Goal: Information Seeking & Learning: Check status

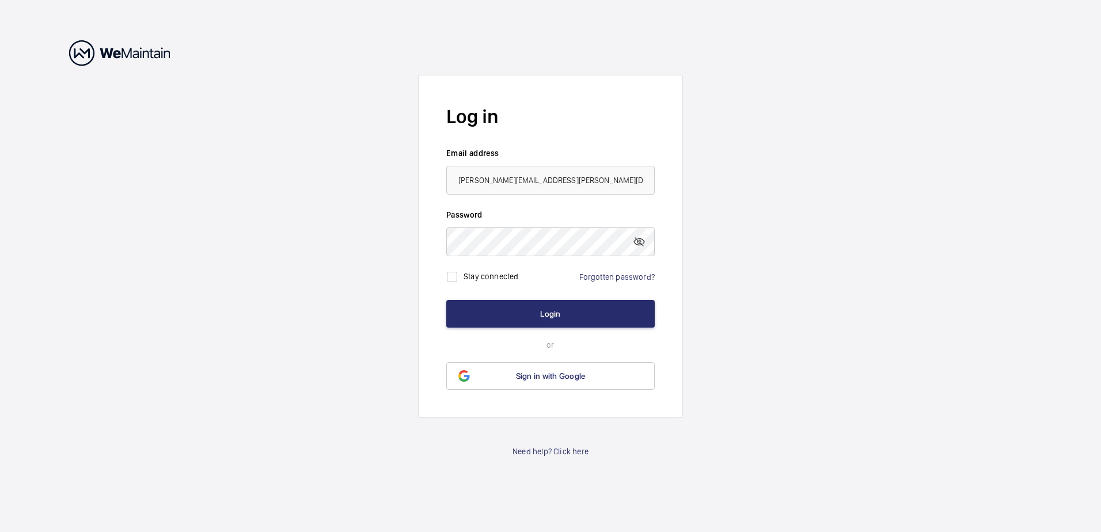
click at [555, 315] on button "Login" at bounding box center [550, 314] width 208 height 28
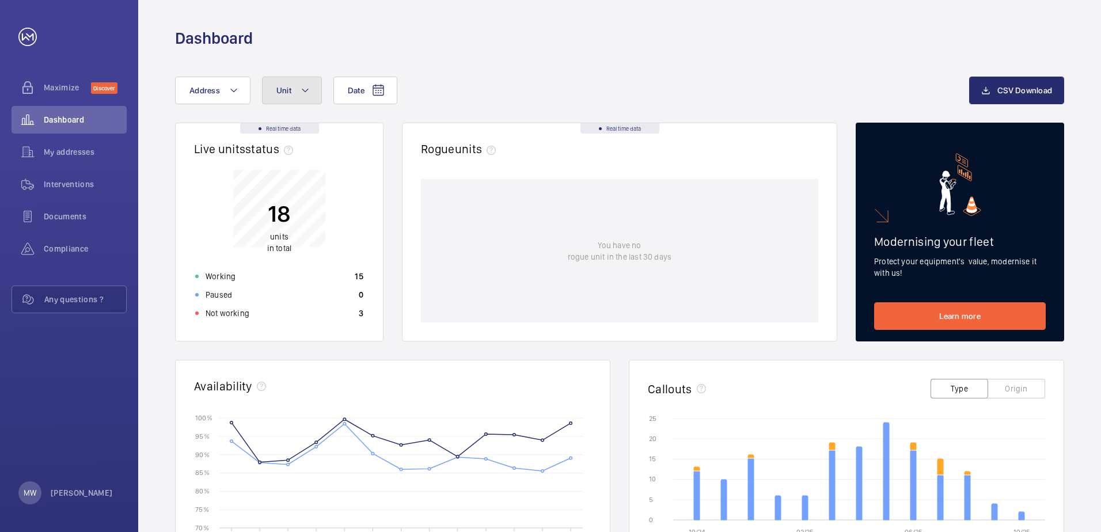
click at [294, 95] on button "Unit" at bounding box center [292, 91] width 60 height 28
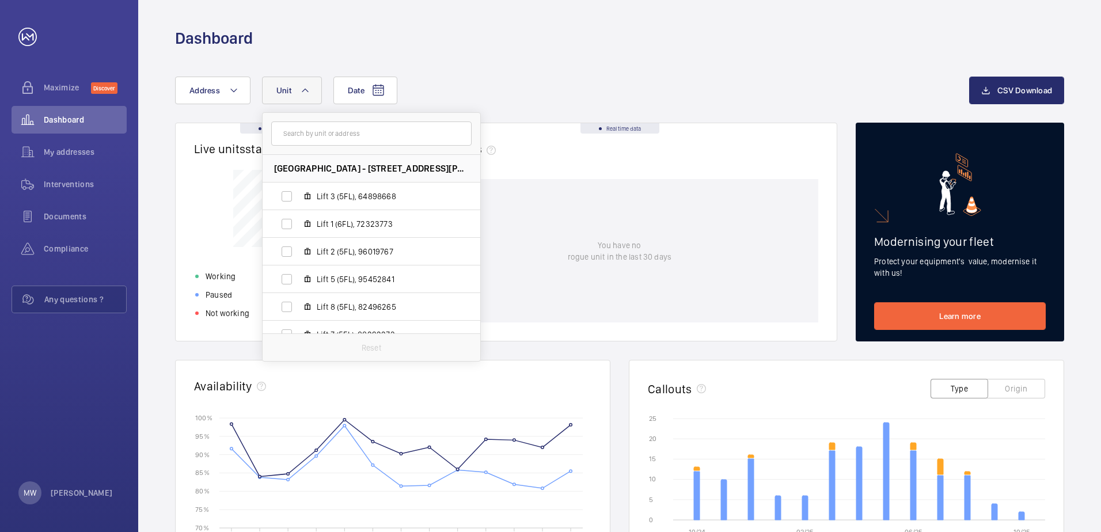
click at [507, 63] on div "Date Address [GEOGRAPHIC_DATA] - [STREET_ADDRESS][GEOGRAPHIC_DATA][PERSON_NAME]…" at bounding box center [619, 446] width 963 height 795
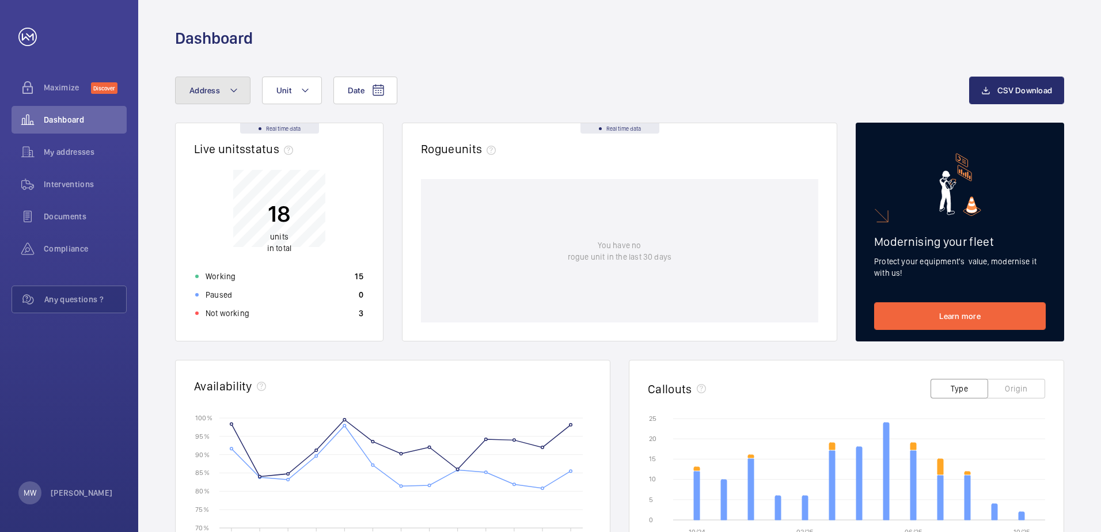
click at [220, 90] on button "Address" at bounding box center [212, 91] width 75 height 28
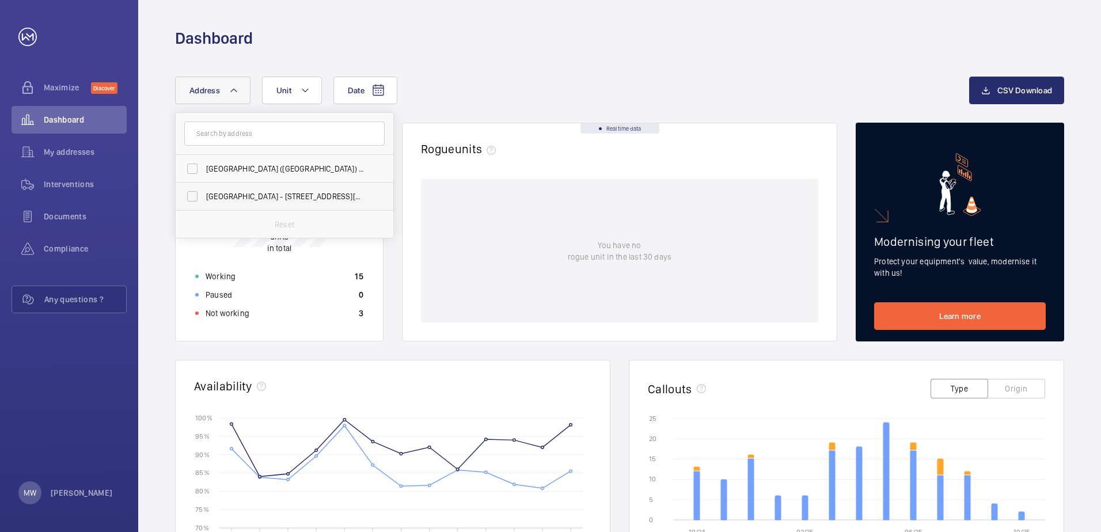
click at [271, 194] on span "[GEOGRAPHIC_DATA] - [STREET_ADDRESS][PERSON_NAME]" at bounding box center [285, 197] width 158 height 12
click at [204, 194] on input "[GEOGRAPHIC_DATA] - [STREET_ADDRESS][PERSON_NAME]" at bounding box center [192, 196] width 23 height 23
checkbox input "true"
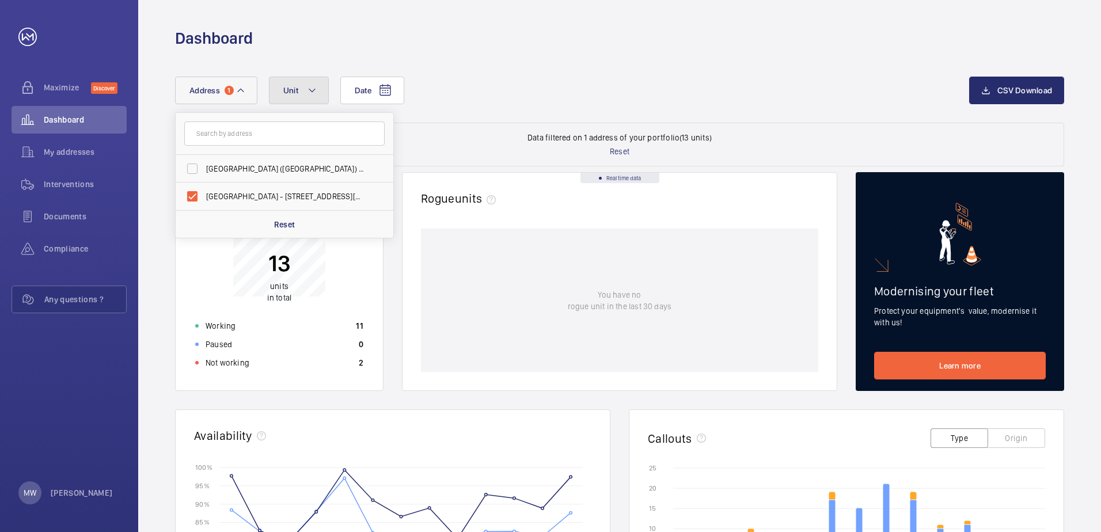
click at [310, 91] on mat-icon at bounding box center [312, 91] width 9 height 14
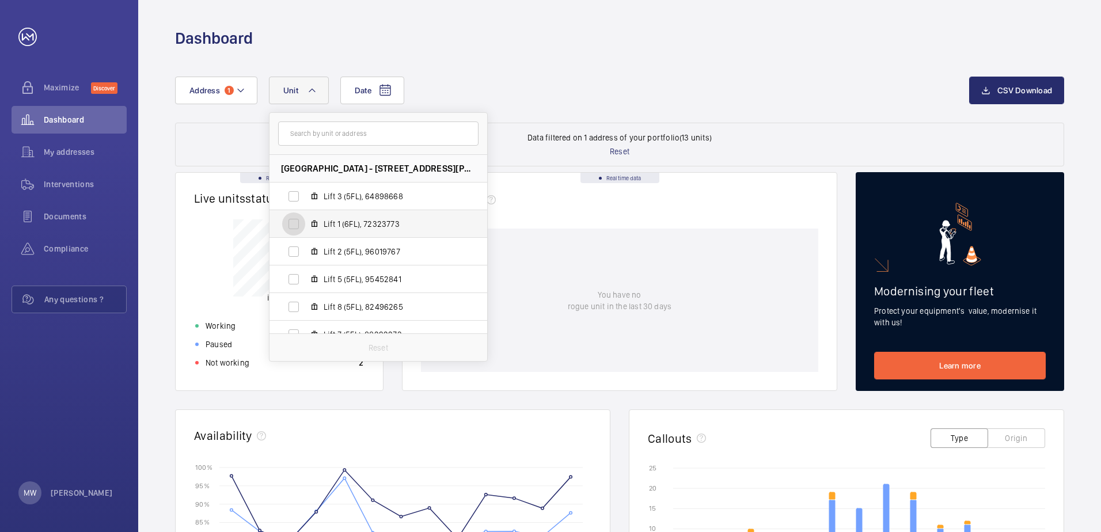
click at [296, 224] on input "Lift 1 (6FL), 72323773" at bounding box center [293, 224] width 23 height 23
checkbox input "true"
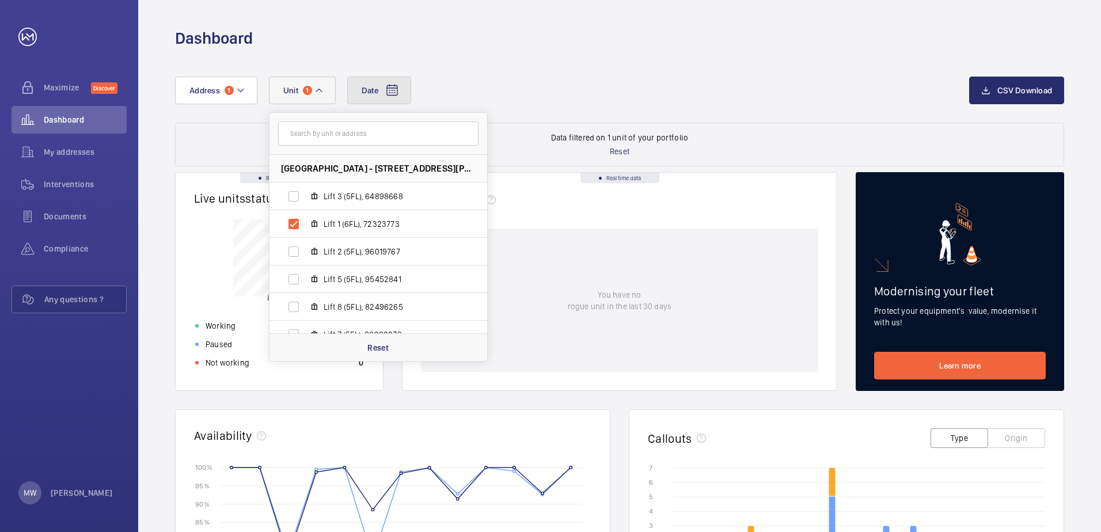
click at [398, 93] on mat-icon at bounding box center [392, 91] width 14 height 14
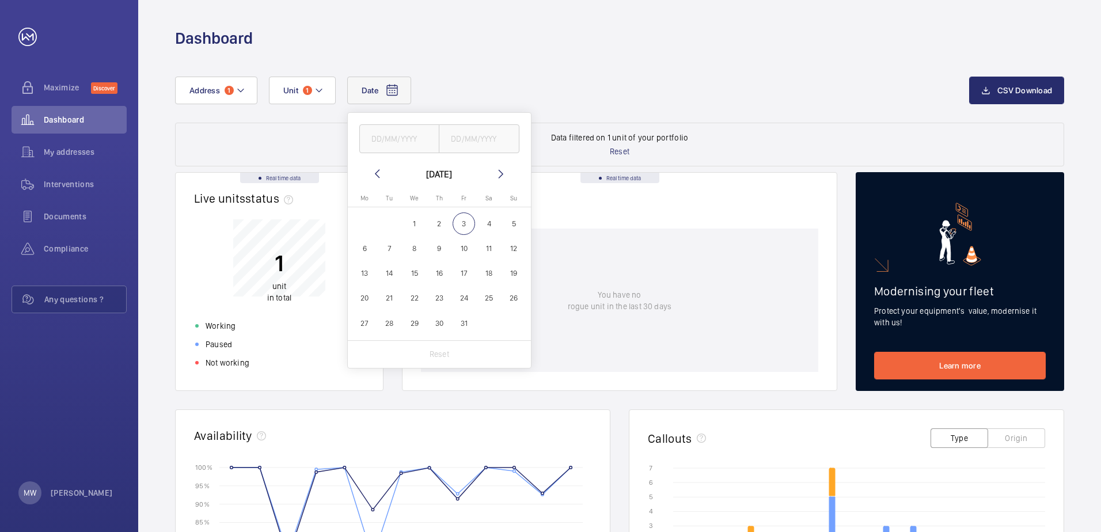
click at [380, 171] on mat-icon at bounding box center [377, 174] width 14 height 14
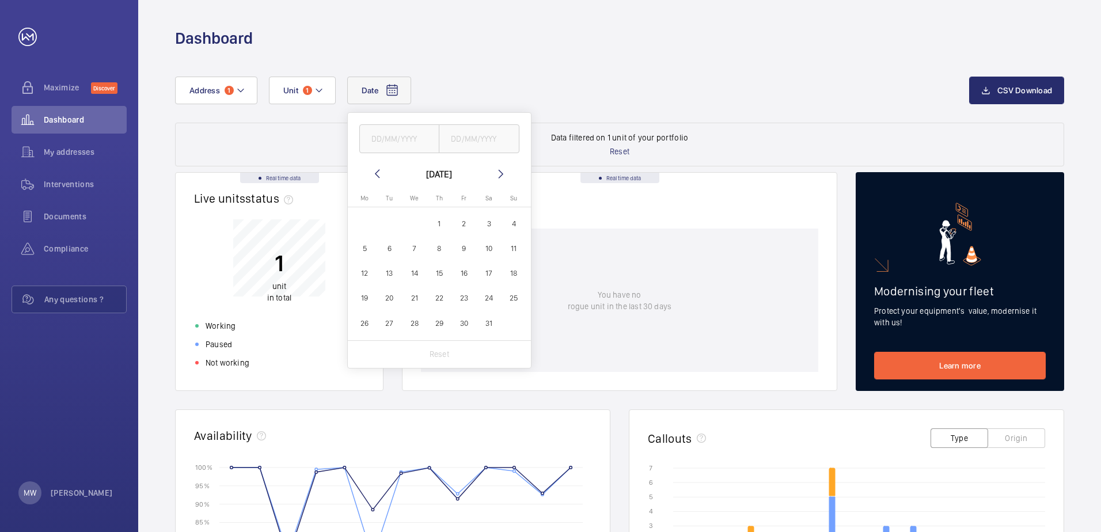
click at [380, 171] on mat-icon at bounding box center [377, 174] width 14 height 14
click at [484, 228] on tr "[DATE] 2" at bounding box center [439, 223] width 174 height 25
click at [369, 344] on span "31" at bounding box center [365, 348] width 22 height 22
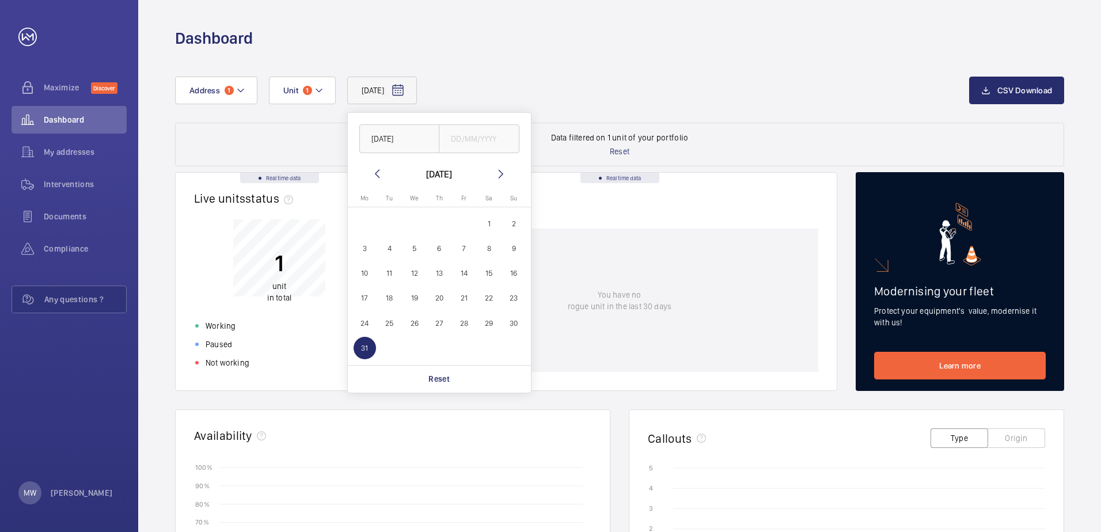
click at [480, 229] on span "1" at bounding box center [489, 224] width 22 height 22
type input "[DATE]"
click at [469, 142] on input "text" at bounding box center [479, 138] width 81 height 29
drag, startPoint x: 469, startPoint y: 142, endPoint x: 452, endPoint y: 132, distance: 20.6
click at [452, 132] on input "text" at bounding box center [479, 138] width 81 height 29
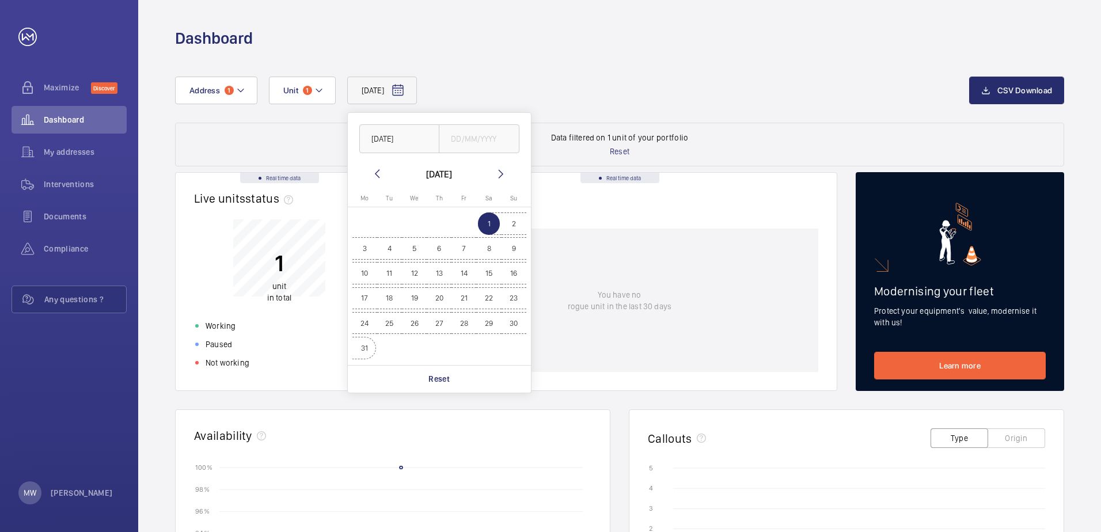
click at [365, 345] on span "31" at bounding box center [365, 348] width 22 height 22
type input "[DATE]"
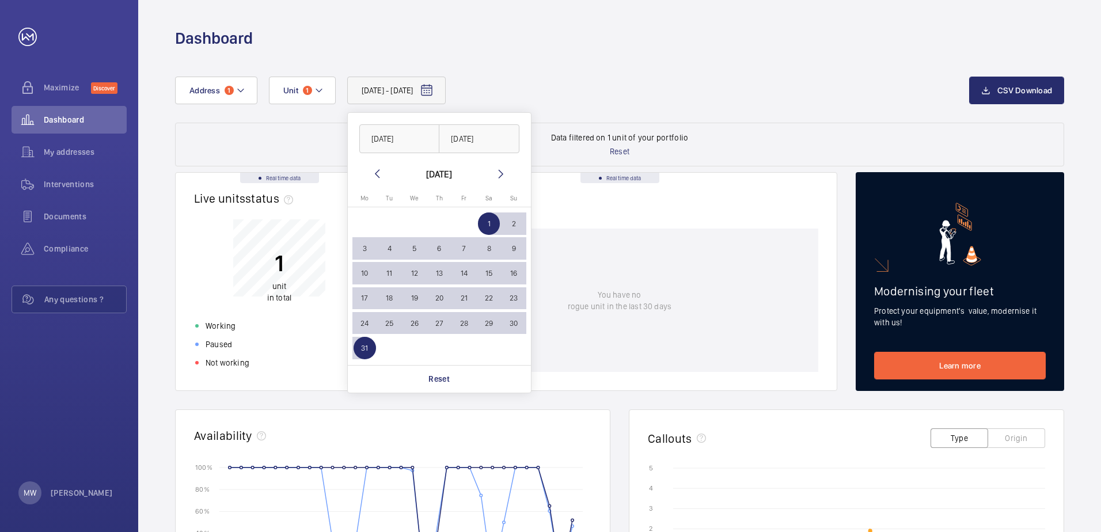
click at [761, 92] on div "[DATE] - [DATE] [DATE] [DATE] [DATE] [DATE] Mo [DATE] Tu [DATE] We [DATE] Th [D…" at bounding box center [572, 91] width 794 height 28
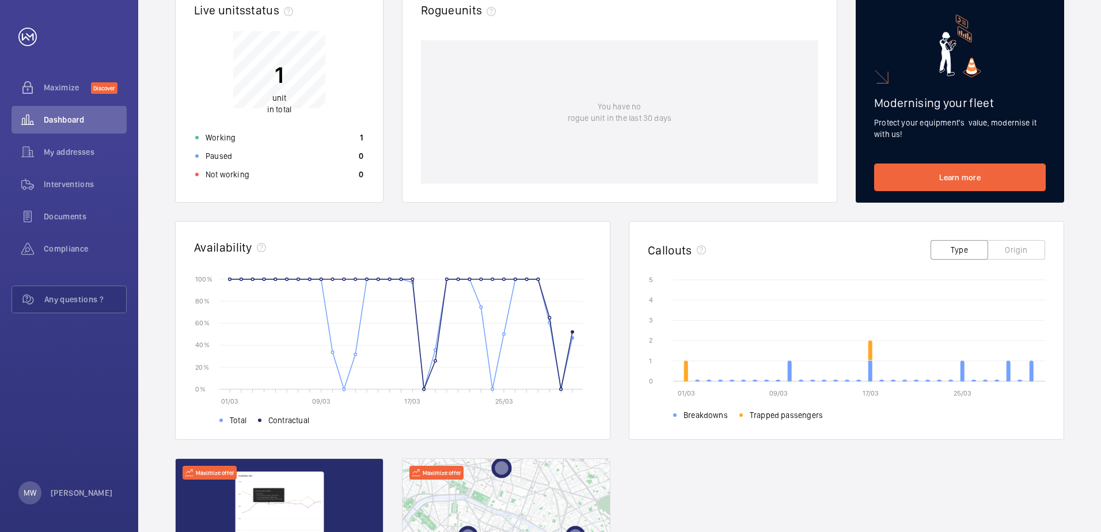
scroll to position [173, 0]
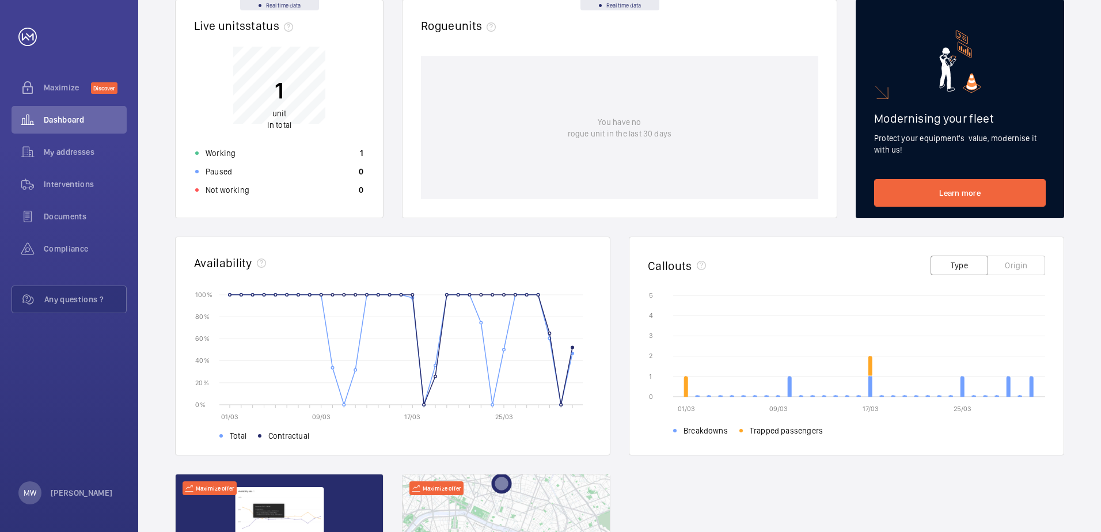
click at [960, 264] on button "Type" at bounding box center [960, 266] width 58 height 20
click at [1011, 263] on button "Origin" at bounding box center [1017, 266] width 58 height 20
click at [962, 259] on button "Type" at bounding box center [960, 266] width 58 height 20
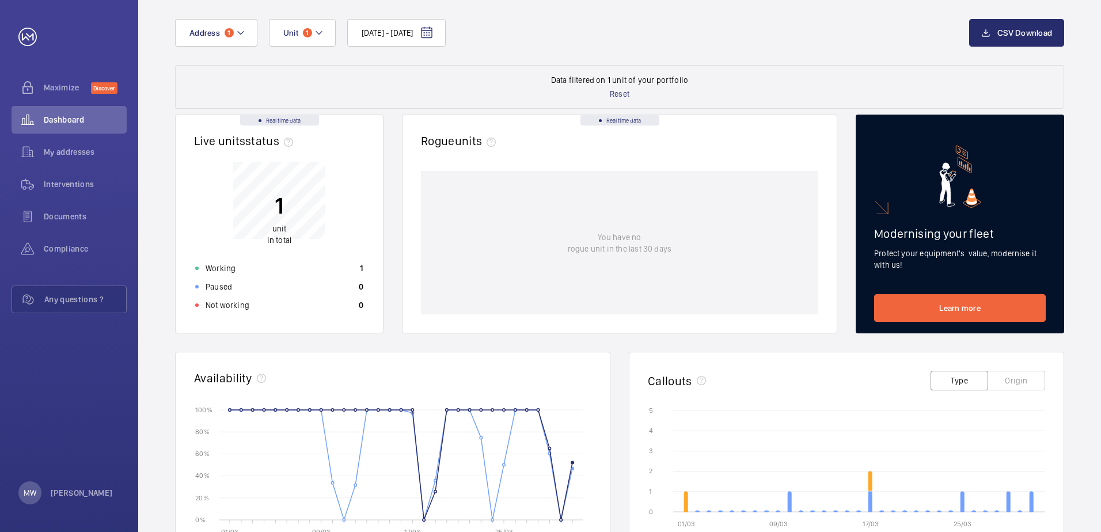
scroll to position [0, 0]
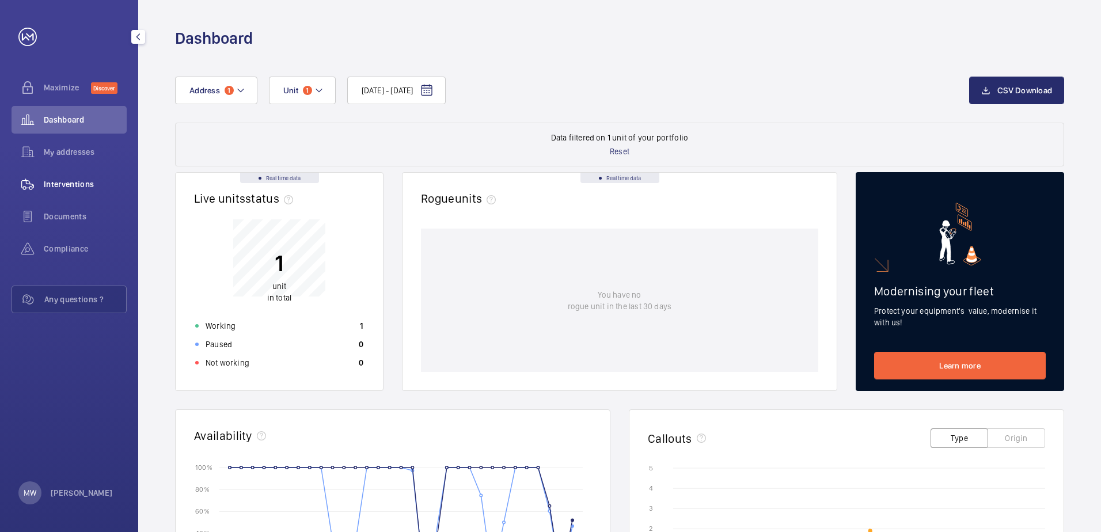
click at [58, 179] on span "Interventions" at bounding box center [85, 185] width 83 height 12
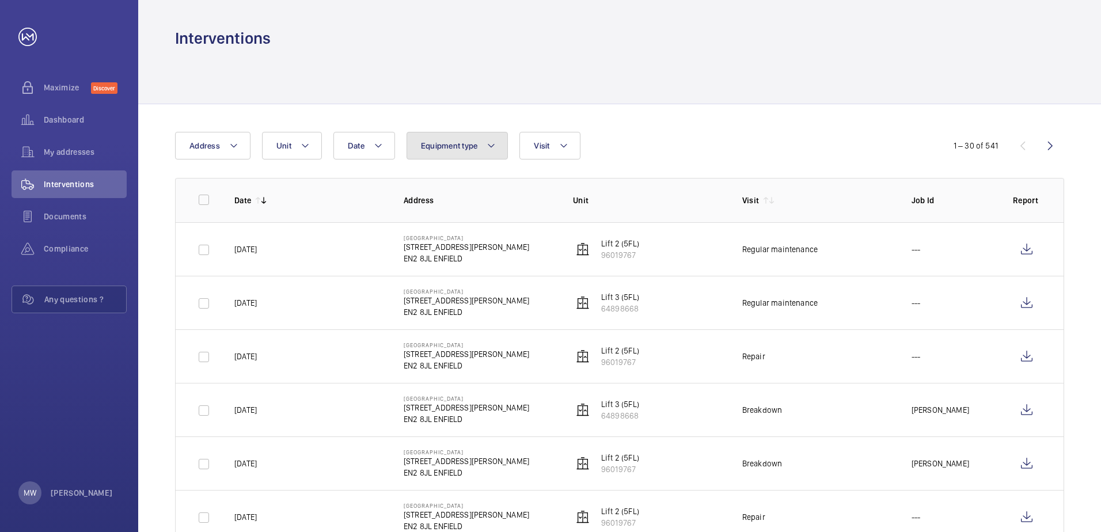
click at [499, 146] on button "Equipment type" at bounding box center [458, 146] width 102 height 28
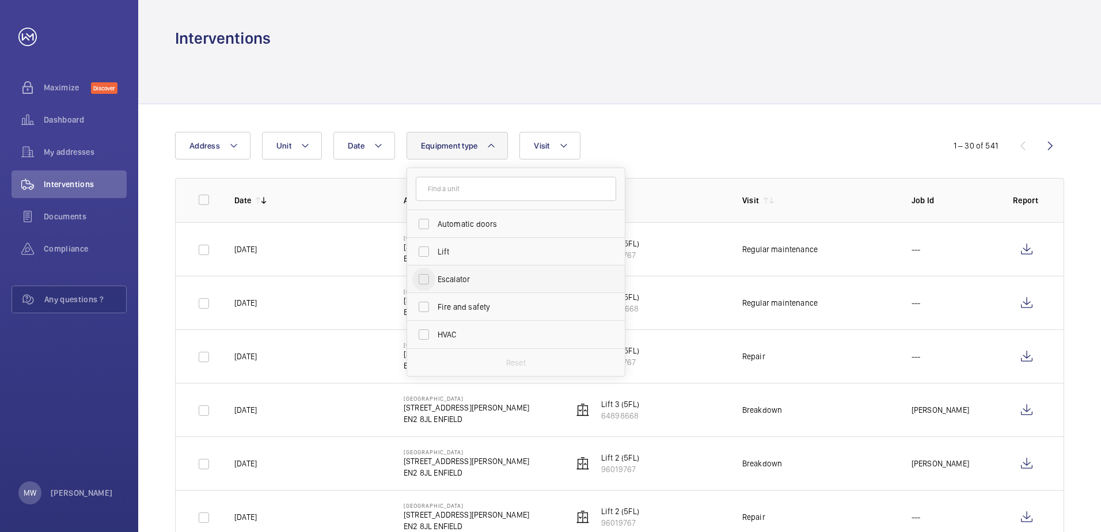
click at [431, 266] on div at bounding box center [424, 280] width 28 height 28
checkbox input "true"
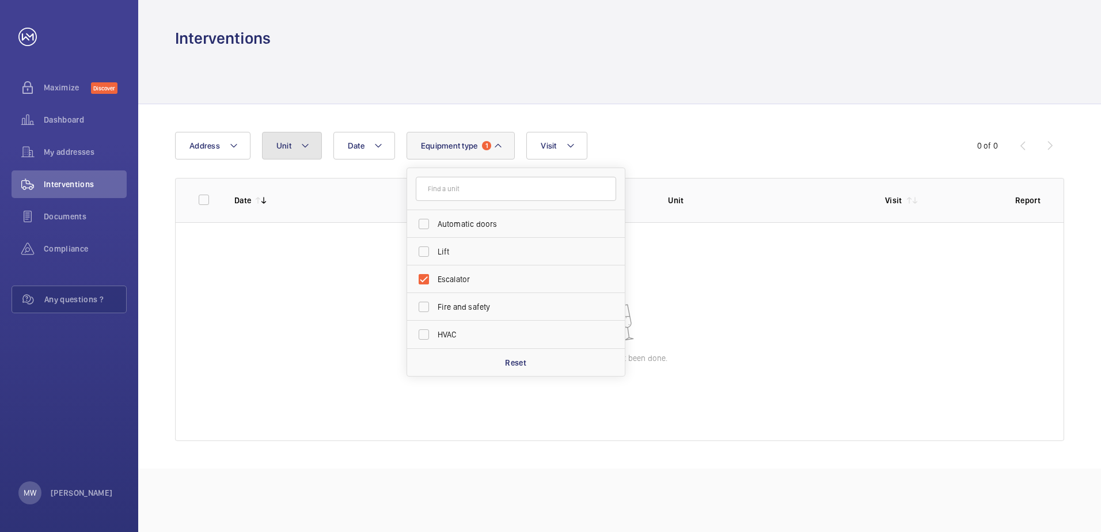
click at [308, 149] on mat-icon at bounding box center [305, 146] width 9 height 14
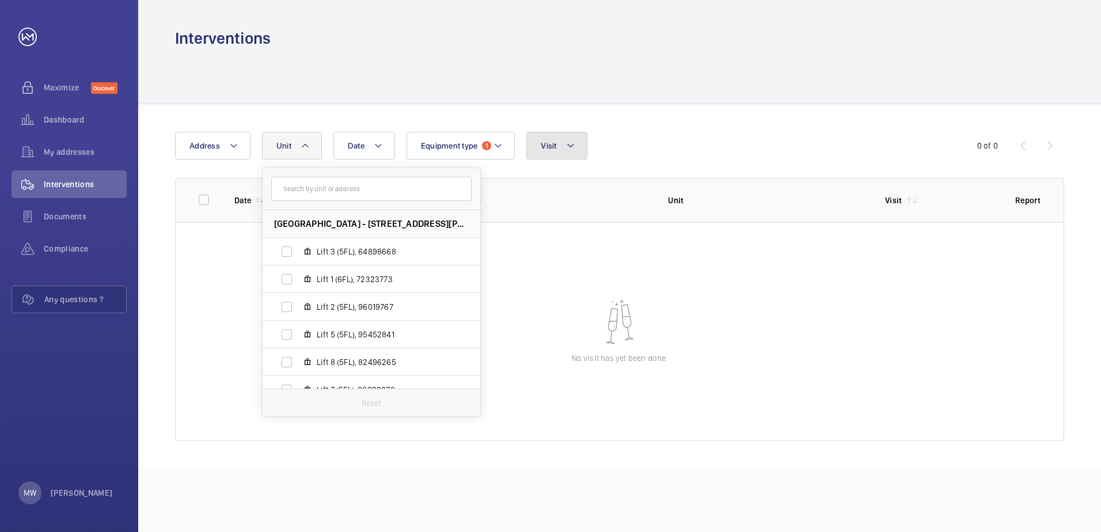
click at [571, 146] on mat-icon at bounding box center [570, 146] width 9 height 14
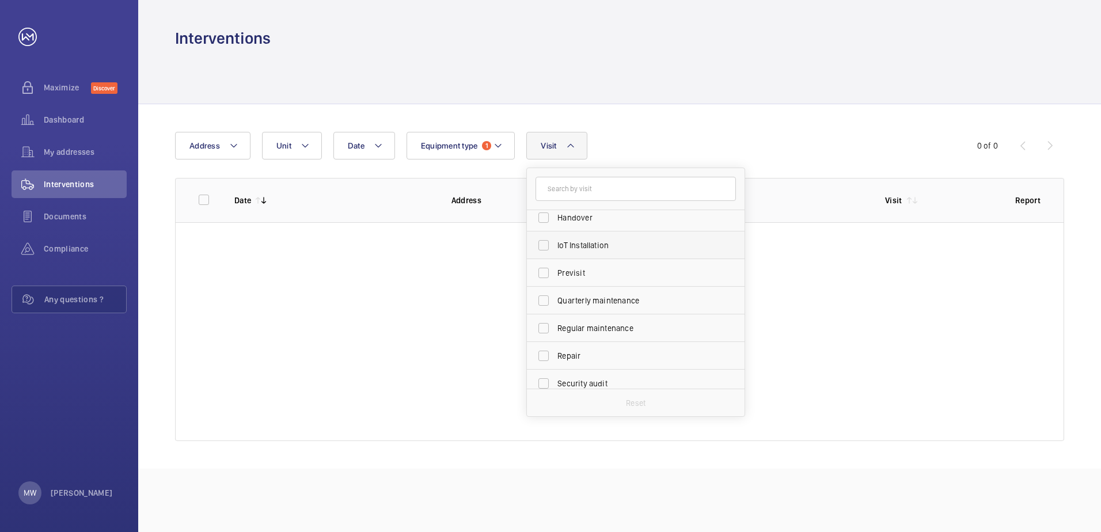
scroll to position [181, 0]
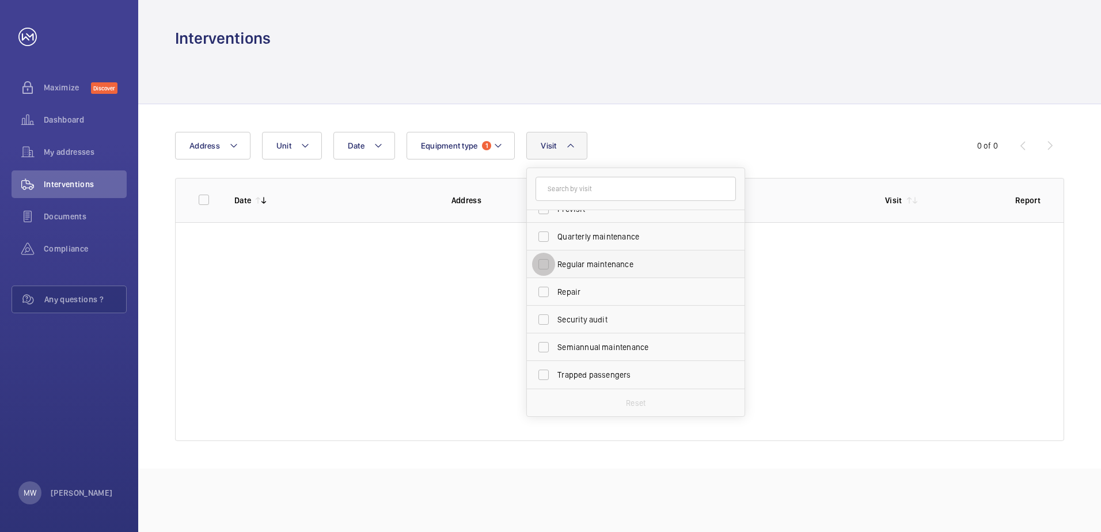
click at [554, 263] on input "Regular maintenance" at bounding box center [543, 264] width 23 height 23
checkbox input "true"
click at [373, 278] on wm-front-table-empty-state "No visit has yet been done." at bounding box center [620, 331] width 888 height 219
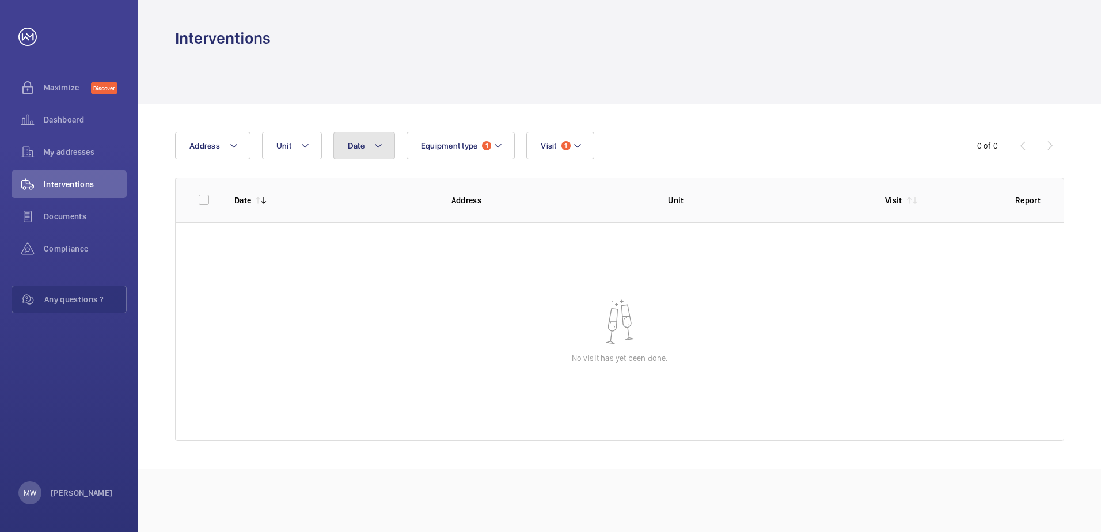
click at [380, 144] on mat-icon at bounding box center [378, 146] width 9 height 14
drag, startPoint x: 377, startPoint y: 178, endPoint x: 384, endPoint y: 183, distance: 8.8
click at [377, 179] on div at bounding box center [425, 188] width 183 height 40
click at [386, 188] on input "text" at bounding box center [386, 194] width 81 height 29
click at [362, 224] on mat-icon at bounding box center [364, 229] width 14 height 14
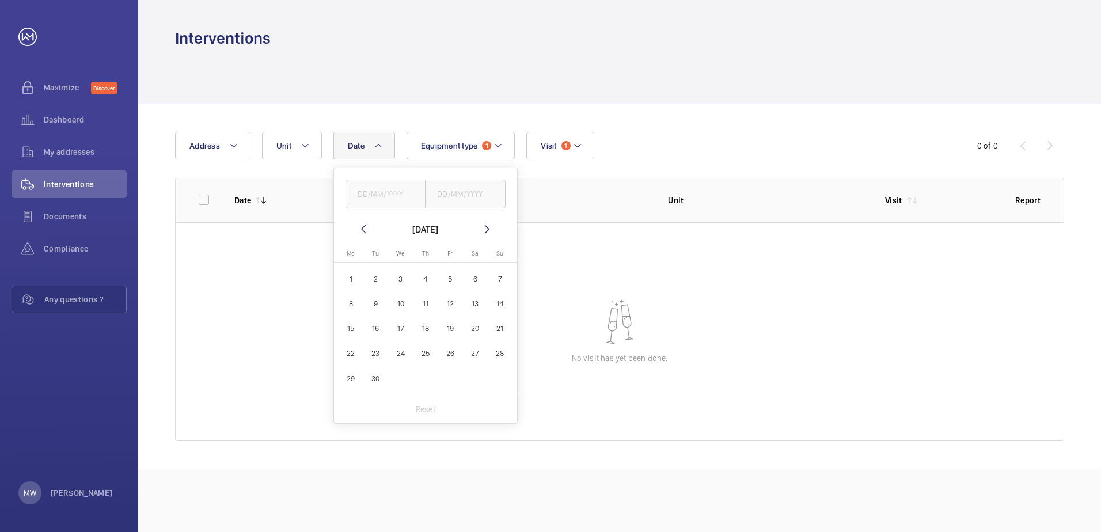
click at [362, 225] on mat-icon at bounding box center [364, 229] width 14 height 14
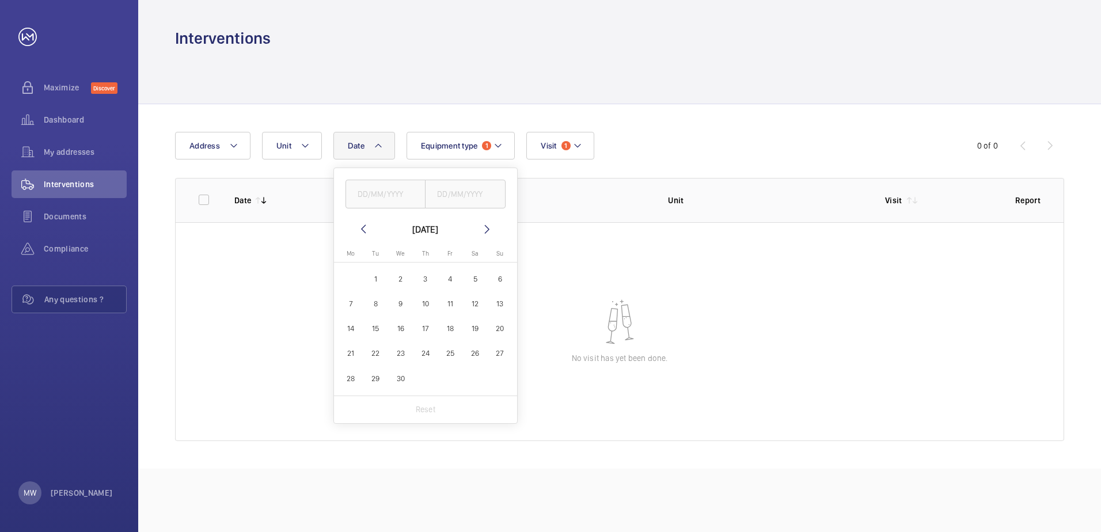
click at [362, 225] on mat-icon at bounding box center [364, 229] width 14 height 14
click at [380, 206] on input "text" at bounding box center [386, 194] width 81 height 29
click at [471, 277] on span "1" at bounding box center [475, 279] width 22 height 22
type input "[DATE]"
click at [473, 198] on input "text" at bounding box center [465, 194] width 81 height 29
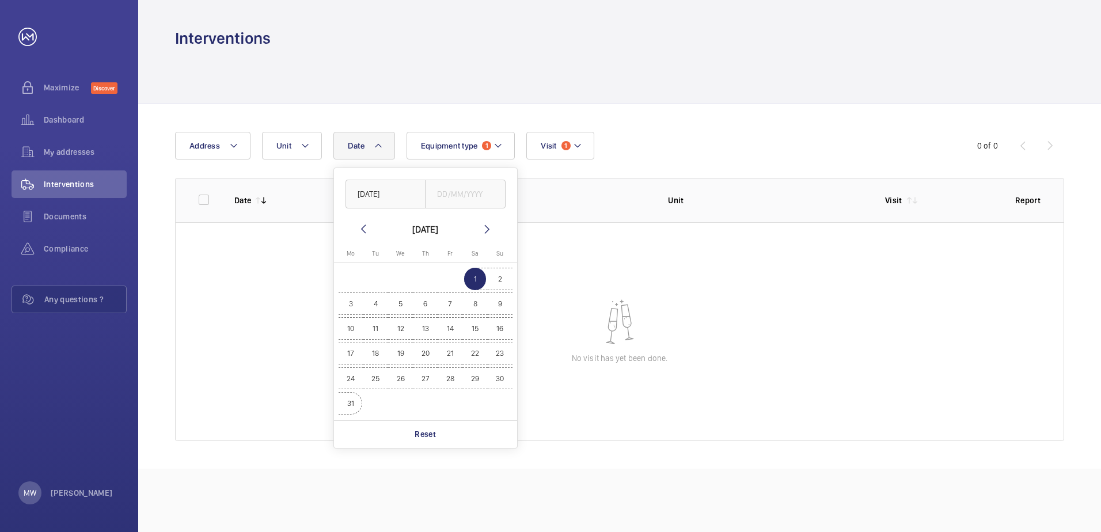
click at [347, 403] on span "31" at bounding box center [351, 403] width 22 height 22
type input "[DATE]"
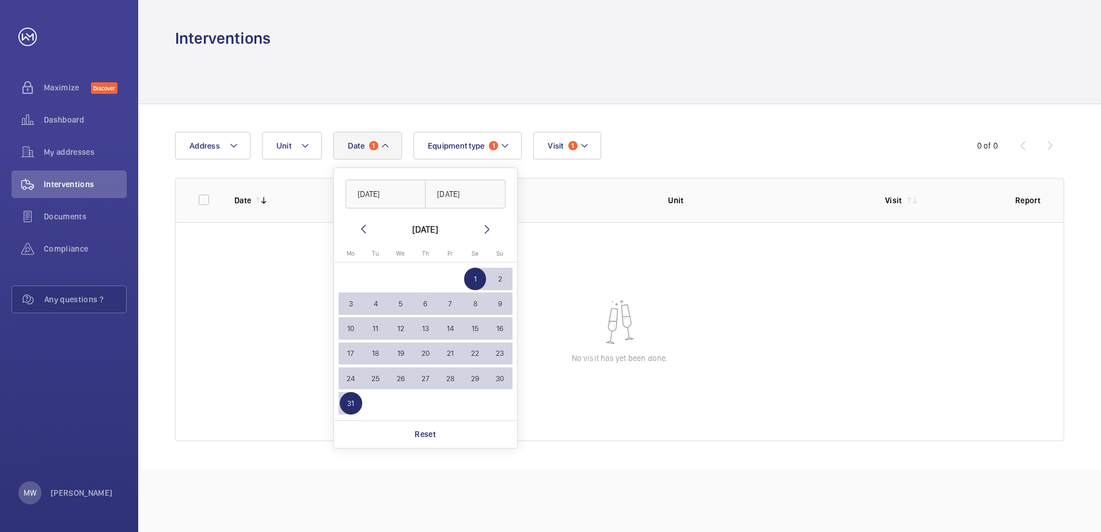
drag, startPoint x: 624, startPoint y: 228, endPoint x: 621, endPoint y: 219, distance: 9.1
click at [624, 227] on wm-front-table-empty-state "No visit has yet been done." at bounding box center [620, 331] width 888 height 219
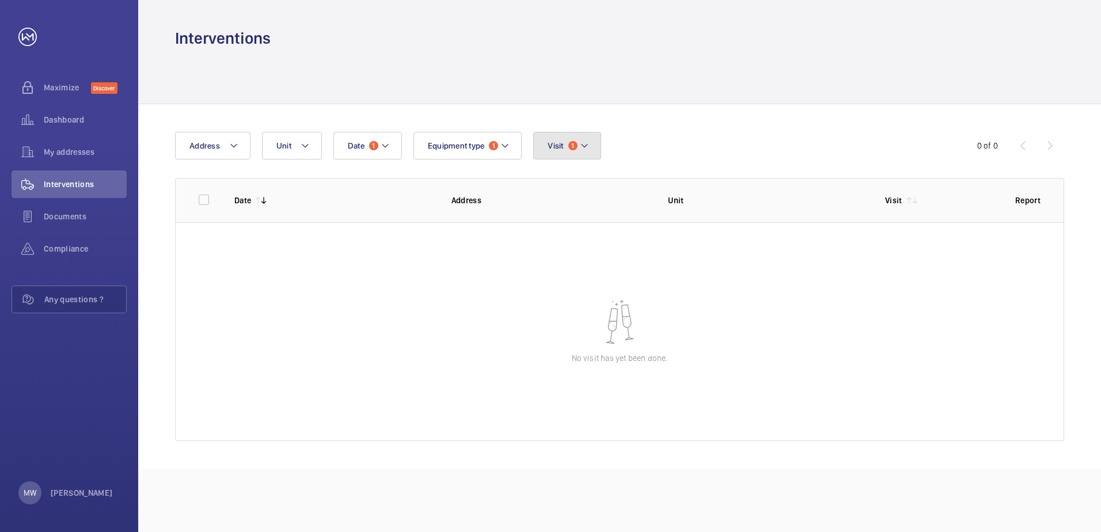
click at [581, 144] on mat-icon at bounding box center [584, 146] width 9 height 14
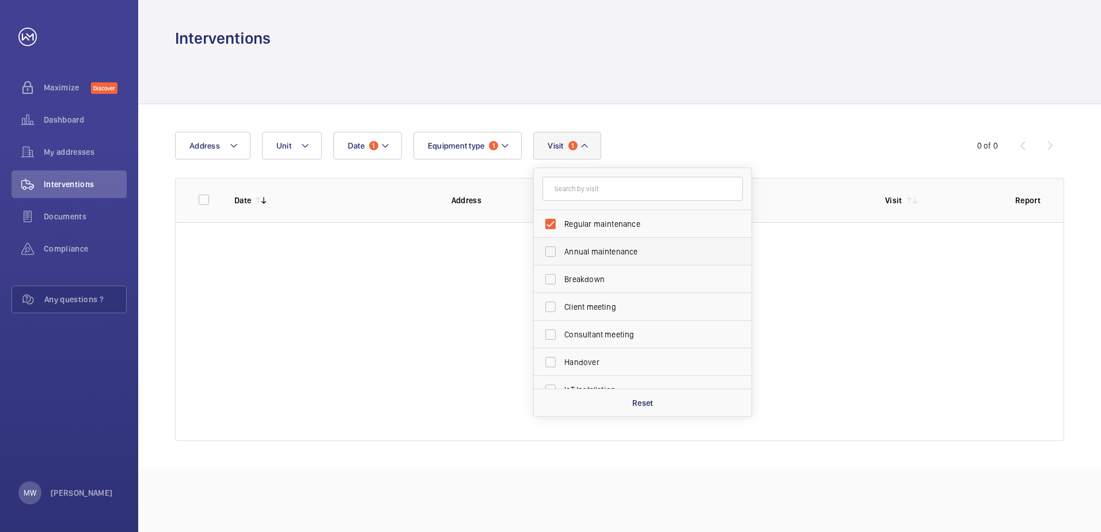
click at [562, 253] on label "Annual maintenance" at bounding box center [634, 252] width 200 height 28
click at [562, 253] on input "Annual maintenance" at bounding box center [550, 251] width 23 height 23
checkbox input "true"
click at [565, 325] on span "Quarterly maintenance" at bounding box center [643, 330] width 158 height 12
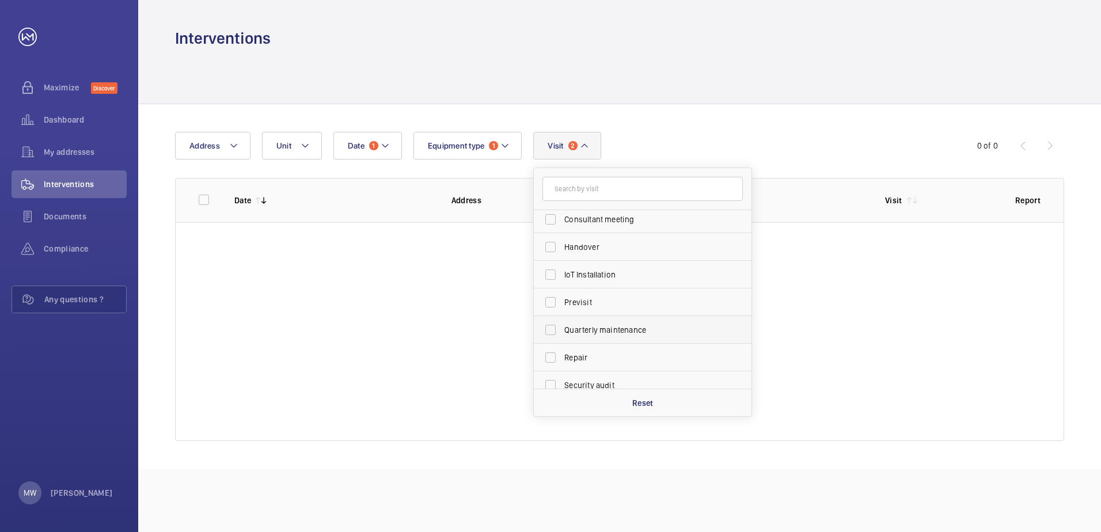
click at [562, 325] on input "Quarterly maintenance" at bounding box center [550, 330] width 23 height 23
checkbox input "true"
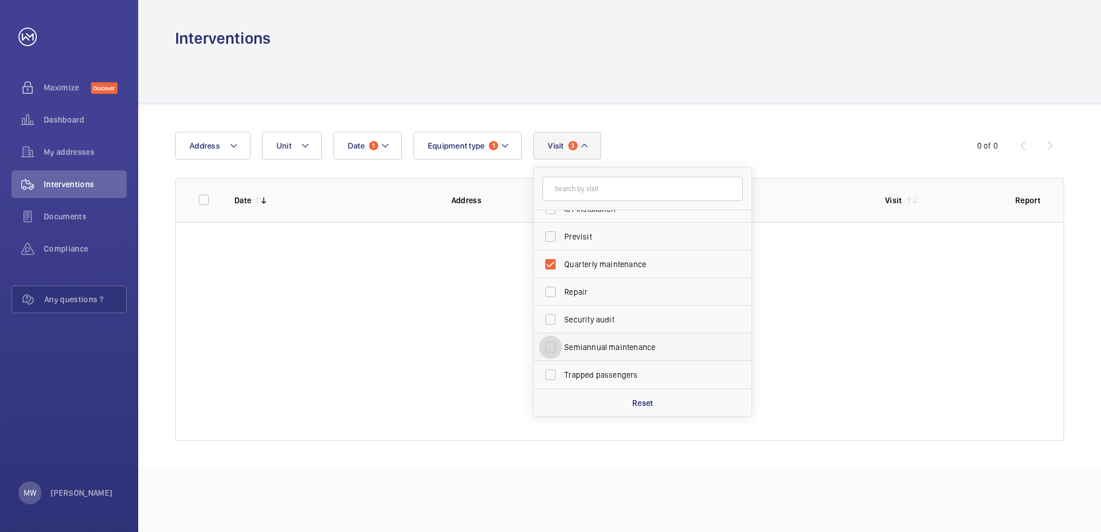
click at [541, 343] on input "Semiannual maintenance" at bounding box center [550, 347] width 23 height 23
checkbox input "true"
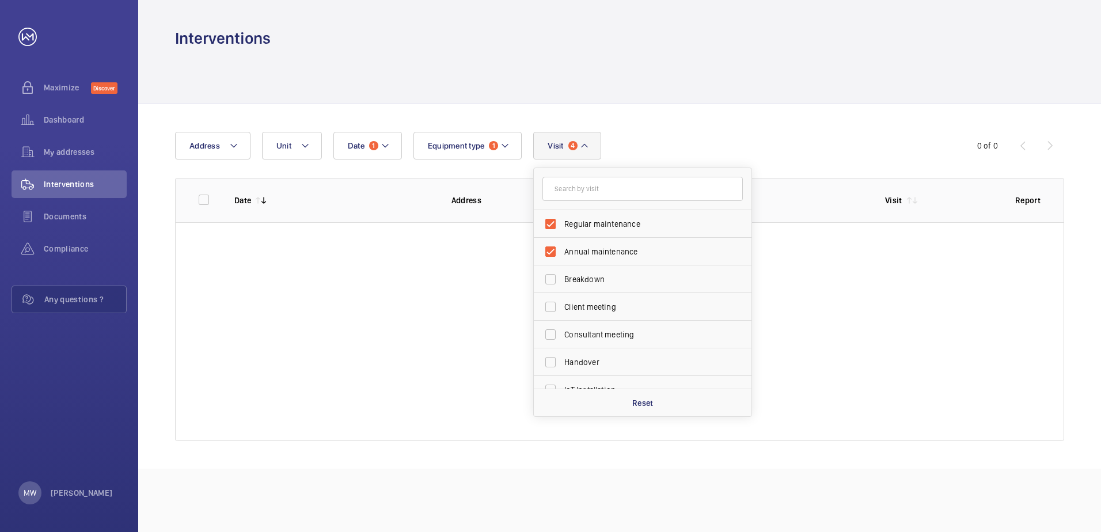
click at [386, 287] on wm-front-table-empty-state "No visit has yet been done." at bounding box center [620, 331] width 888 height 219
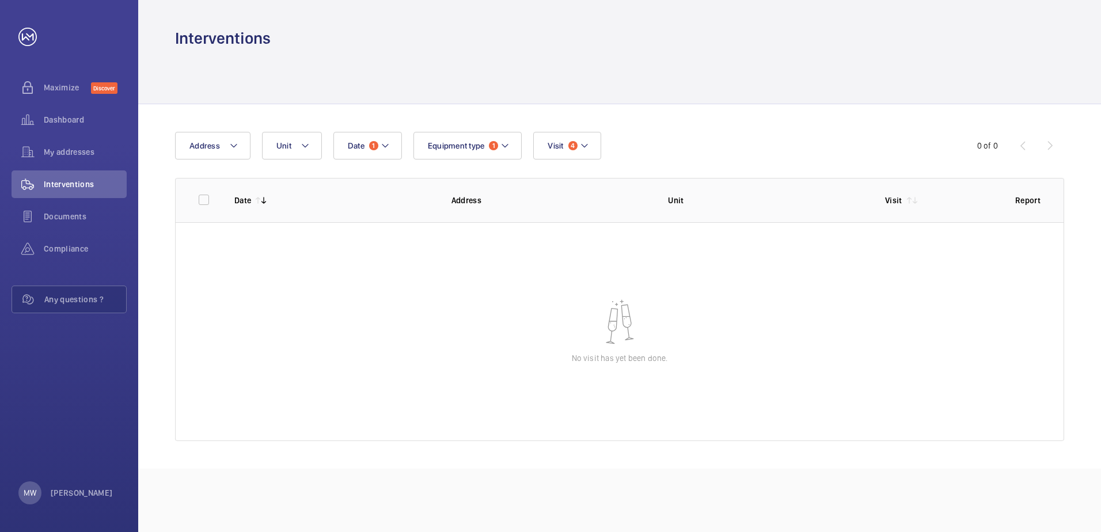
drag, startPoint x: 288, startPoint y: 198, endPoint x: 279, endPoint y: 198, distance: 8.7
click at [279, 198] on wm-front-table-header-sortable "Date" at bounding box center [333, 201] width 199 height 12
click at [262, 200] on mat-icon at bounding box center [263, 200] width 9 height 9
click at [386, 144] on mat-icon at bounding box center [385, 146] width 9 height 14
click at [382, 195] on input "[DATE]" at bounding box center [386, 194] width 81 height 29
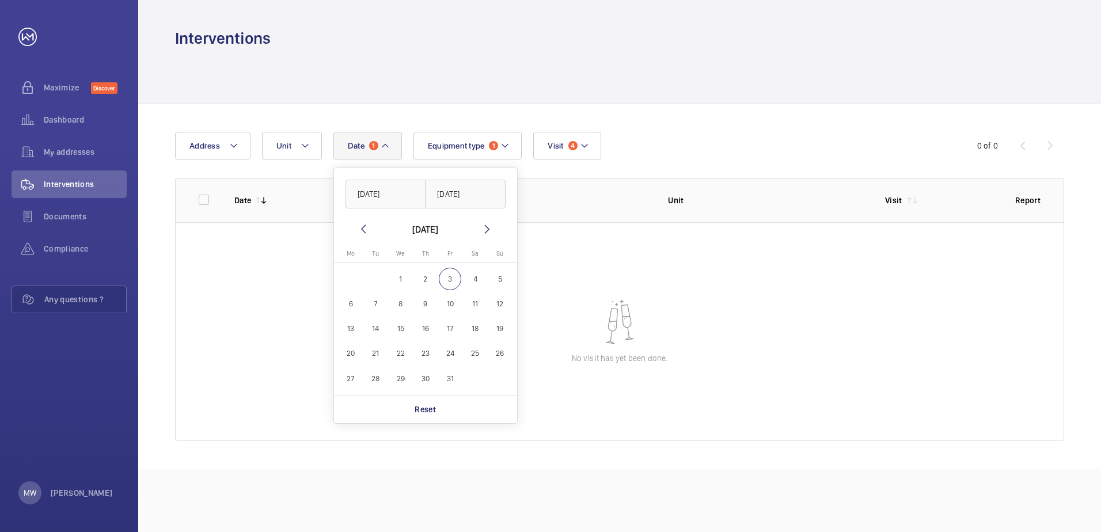
click at [366, 229] on mat-icon at bounding box center [364, 229] width 14 height 14
click at [366, 228] on mat-icon at bounding box center [364, 229] width 14 height 14
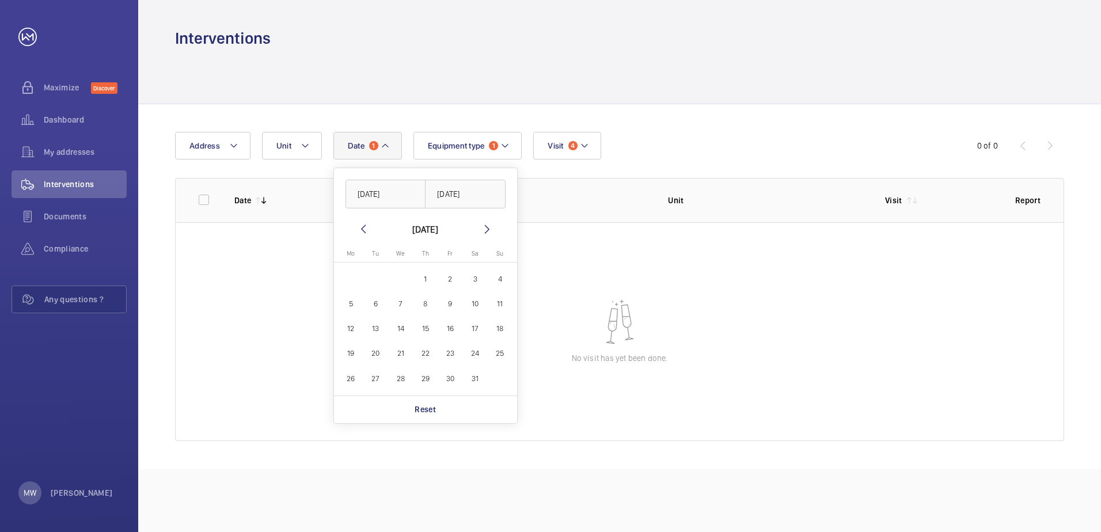
click at [366, 228] on mat-icon at bounding box center [364, 229] width 14 height 14
click at [373, 285] on span "1" at bounding box center [376, 279] width 22 height 22
type input "[DATE]"
click at [403, 381] on span "30" at bounding box center [400, 378] width 22 height 22
type input "[DATE]"
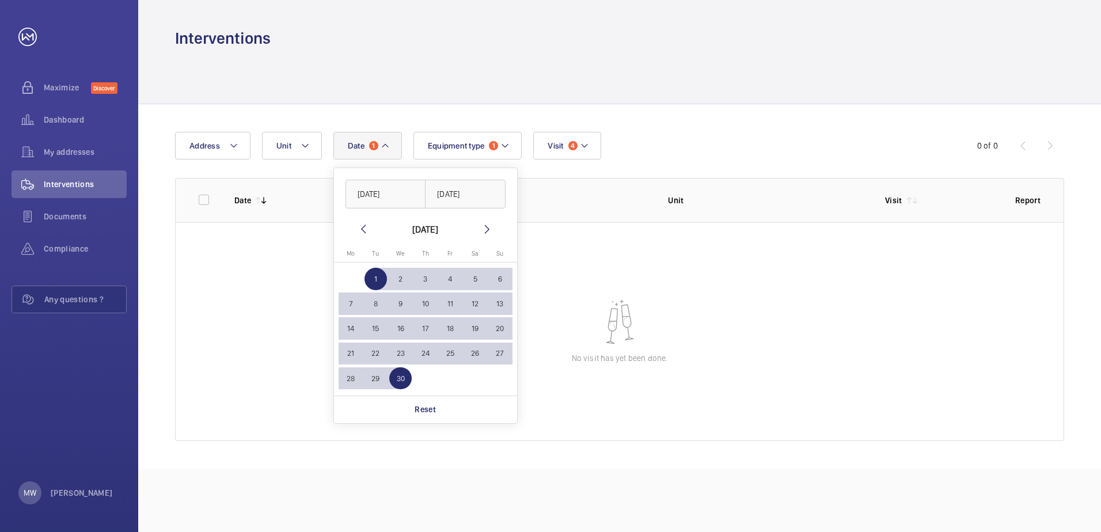
drag, startPoint x: 376, startPoint y: 290, endPoint x: 332, endPoint y: 274, distance: 46.1
click at [333, 274] on wm-front-date-range-picker "[DATE] [DATE] [DATE] [DATE] Mo [DATE] Tu [DATE] We [DATE] Th [DATE] Fr [DATE] S…" at bounding box center [425, 296] width 184 height 256
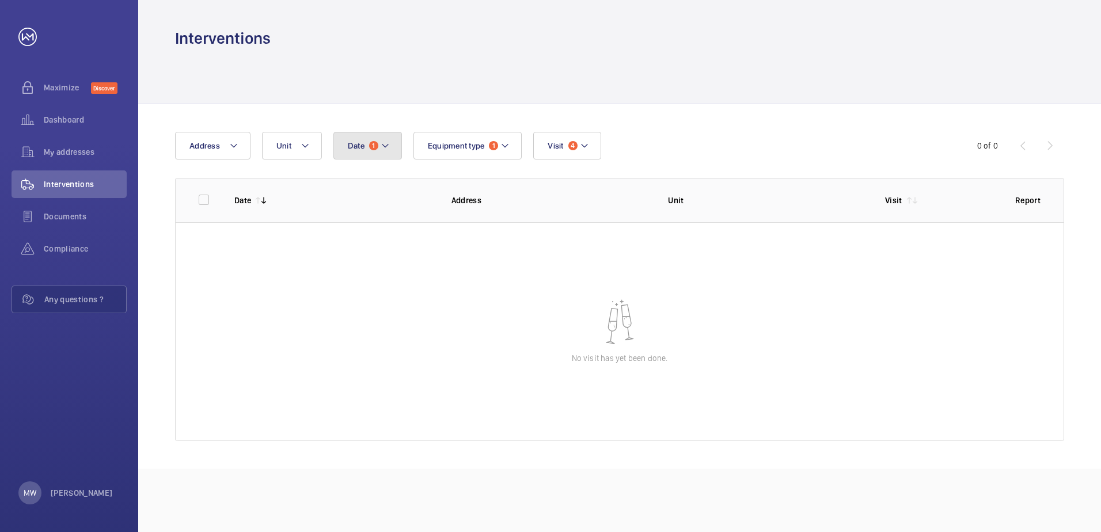
click at [385, 146] on mat-icon at bounding box center [385, 146] width 9 height 14
click at [384, 200] on input "[DATE]" at bounding box center [386, 194] width 81 height 29
click at [363, 226] on mat-icon at bounding box center [364, 229] width 14 height 14
click at [491, 230] on mat-icon at bounding box center [487, 229] width 14 height 14
click at [490, 230] on mat-icon at bounding box center [487, 229] width 14 height 14
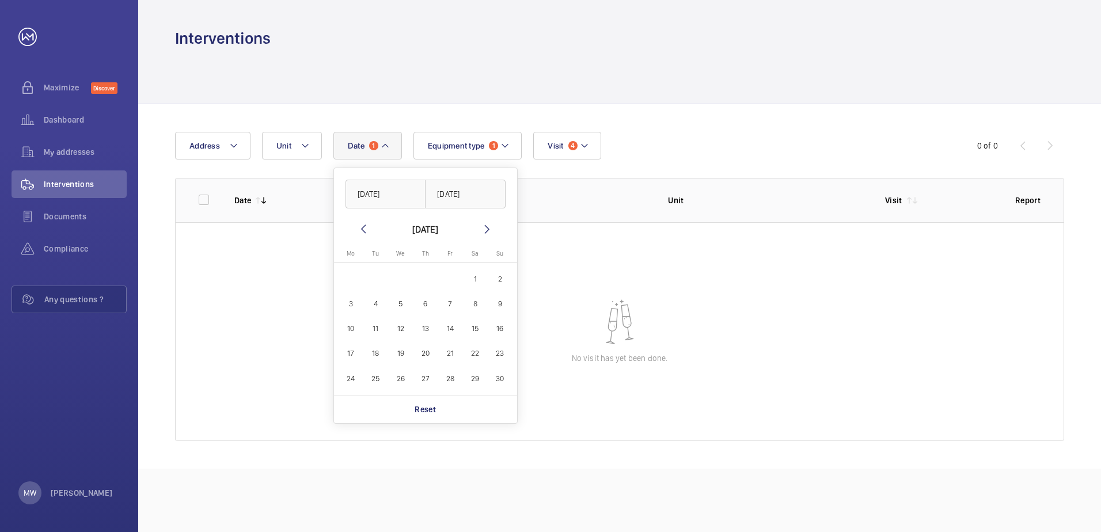
click at [363, 227] on mat-icon at bounding box center [364, 229] width 14 height 14
click at [363, 226] on mat-icon at bounding box center [364, 229] width 14 height 14
click at [365, 222] on mat-icon at bounding box center [364, 229] width 14 height 14
click at [363, 224] on mat-icon at bounding box center [364, 229] width 14 height 14
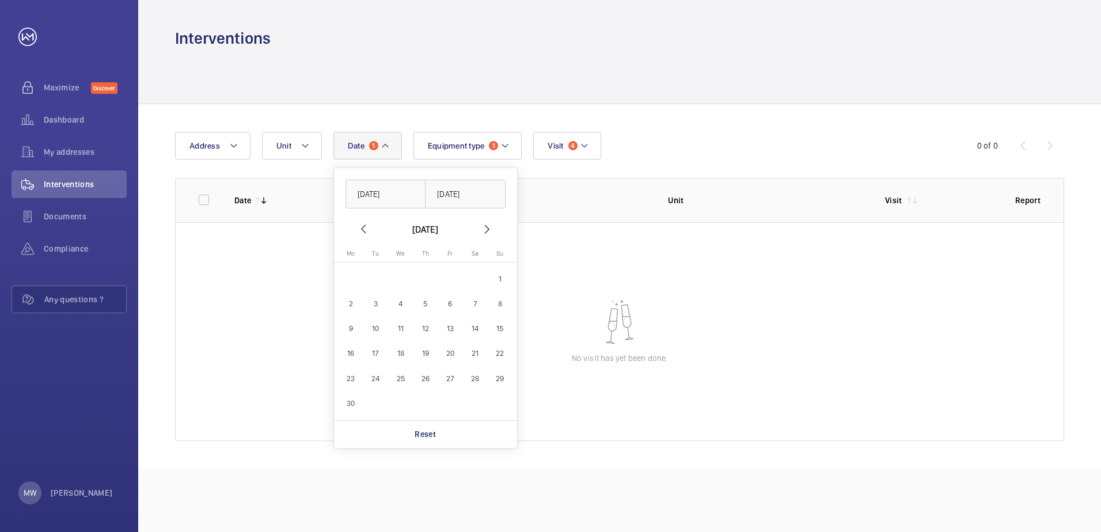
click at [363, 224] on mat-icon at bounding box center [364, 229] width 14 height 14
click at [362, 225] on mat-icon at bounding box center [364, 229] width 14 height 14
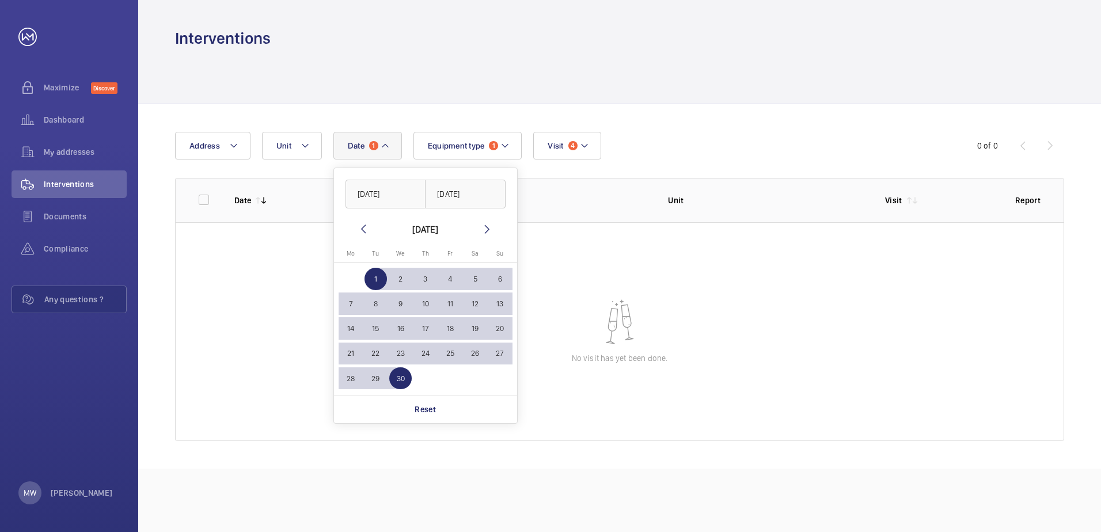
click at [490, 229] on mat-icon at bounding box center [487, 229] width 14 height 14
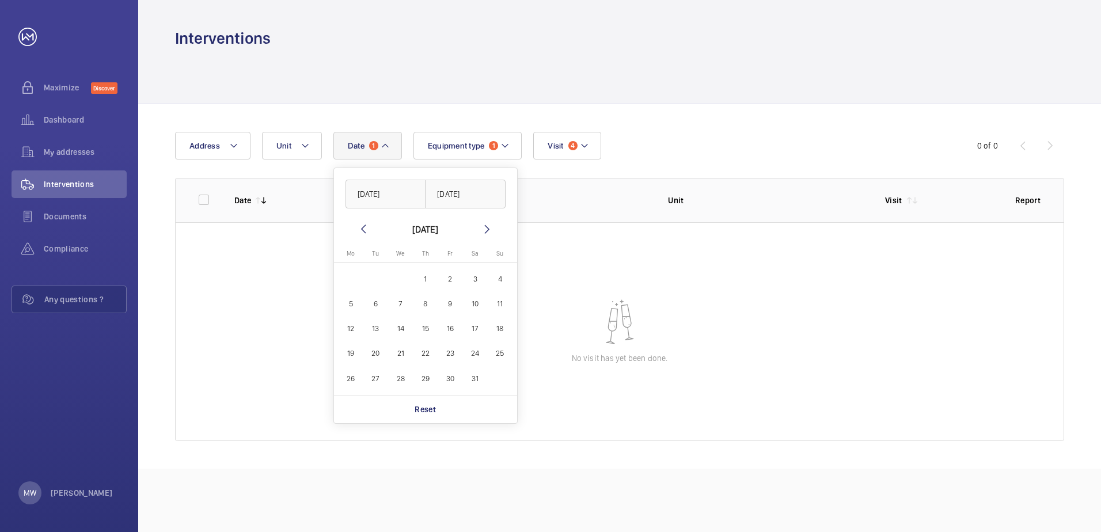
click at [428, 286] on span "1" at bounding box center [425, 279] width 22 height 22
type input "[DATE]"
click at [475, 382] on span "31" at bounding box center [475, 378] width 22 height 22
type input "[DATE]"
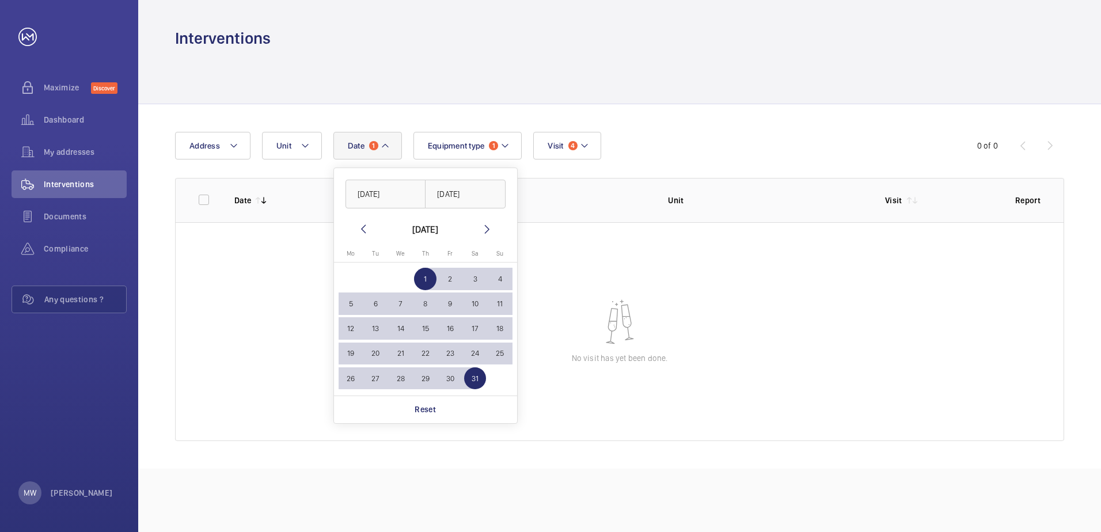
click at [715, 276] on wm-front-table-empty-state "No visit has yet been done." at bounding box center [620, 331] width 888 height 219
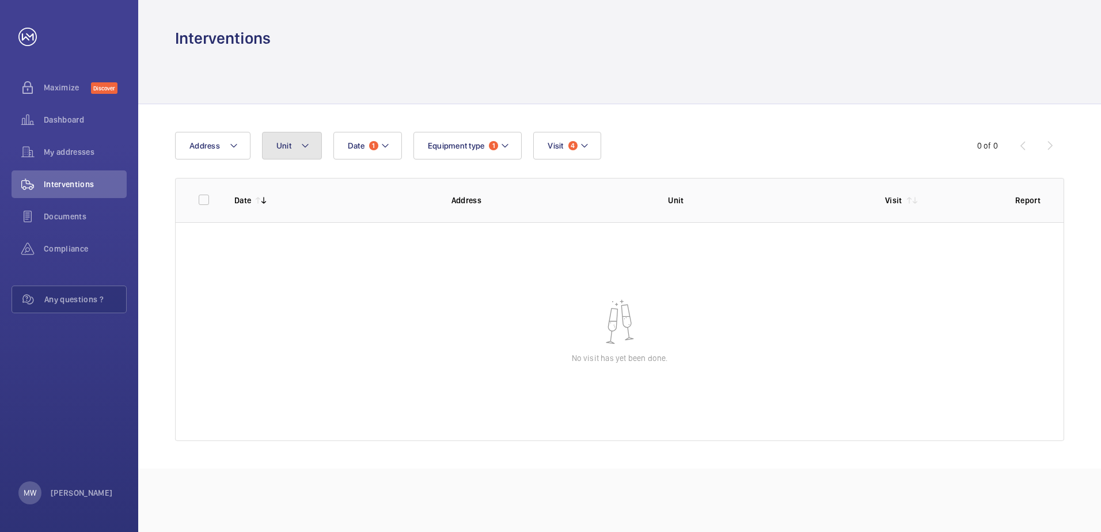
click at [308, 149] on mat-icon at bounding box center [305, 146] width 9 height 14
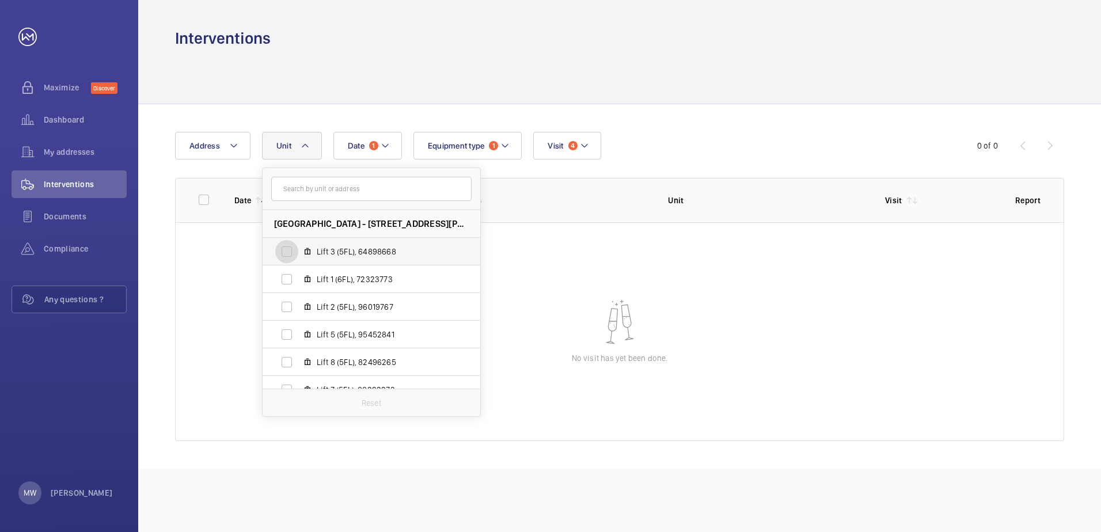
click at [285, 260] on input "Lift 3 (5FL), 64898668" at bounding box center [286, 251] width 23 height 23
checkbox input "true"
click at [286, 284] on input "Lift 1 (6FL), 72323773" at bounding box center [286, 279] width 23 height 23
checkbox input "true"
click at [289, 304] on input "Lift 2 (5FL), 96019767" at bounding box center [286, 306] width 23 height 23
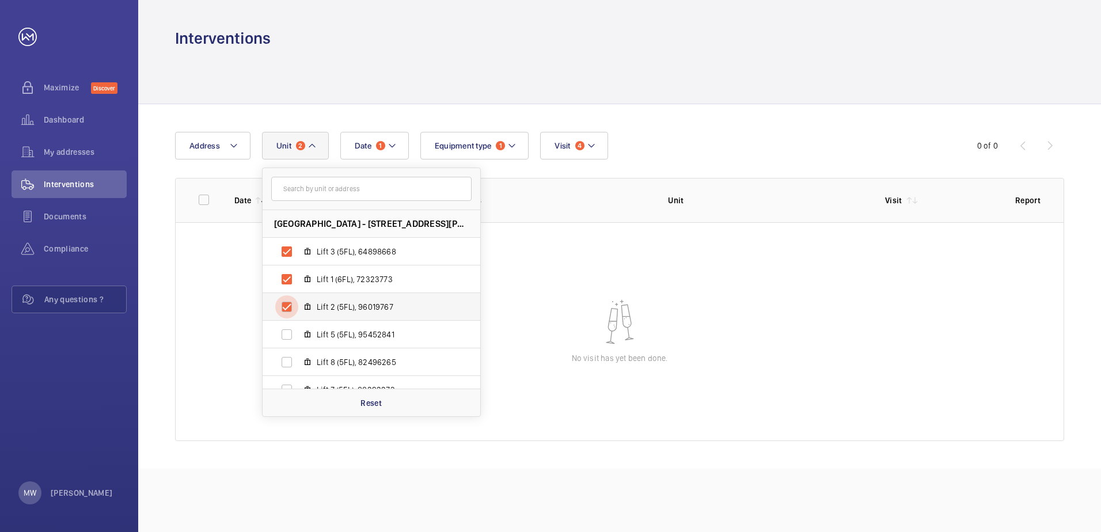
checkbox input "true"
click at [291, 283] on input "Lift 5 (5FL), 95452841" at bounding box center [286, 277] width 23 height 23
checkbox input "true"
click at [287, 317] on ul "[GEOGRAPHIC_DATA] - [STREET_ADDRESS][GEOGRAPHIC_DATA][PERSON_NAME] ENFIELD Lift…" at bounding box center [372, 429] width 218 height 553
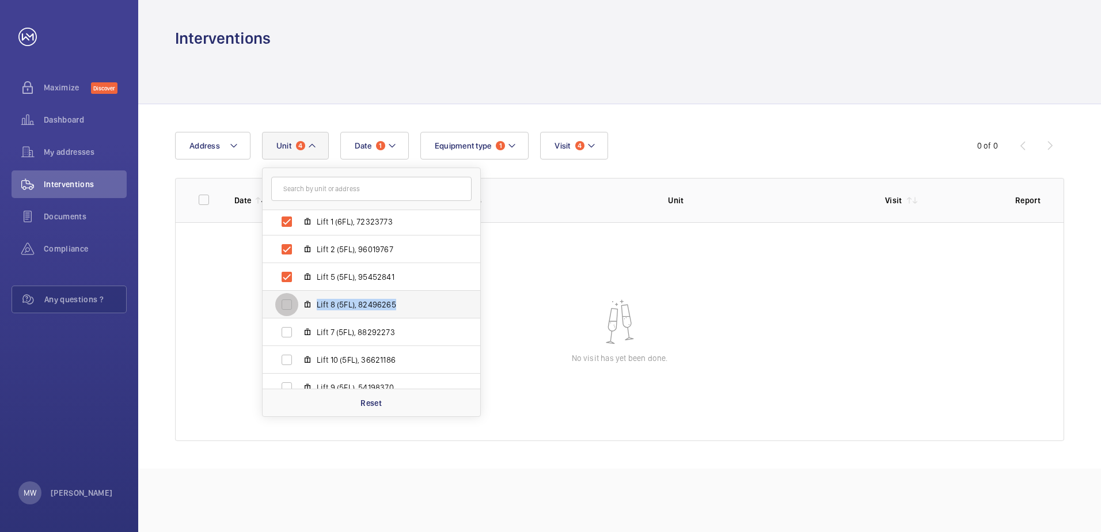
drag, startPoint x: 287, startPoint y: 317, endPoint x: 290, endPoint y: 305, distance: 12.4
click at [290, 305] on input "Lift 8 (5FL), 82496265" at bounding box center [286, 304] width 23 height 23
checkbox input "true"
click at [288, 328] on input "Lift 7 (5FL), 88292273" at bounding box center [286, 332] width 23 height 23
checkbox input "true"
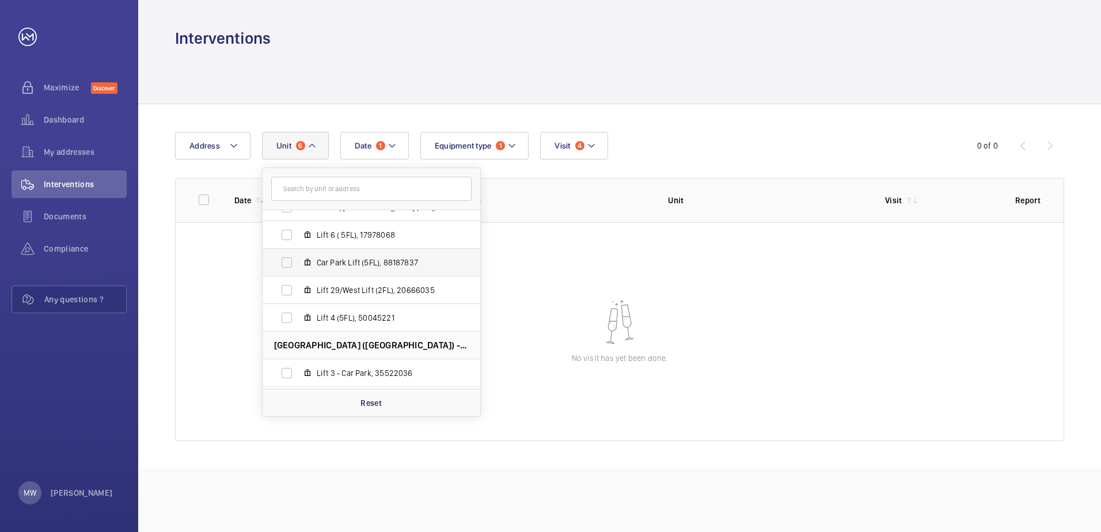
scroll to position [230, 0]
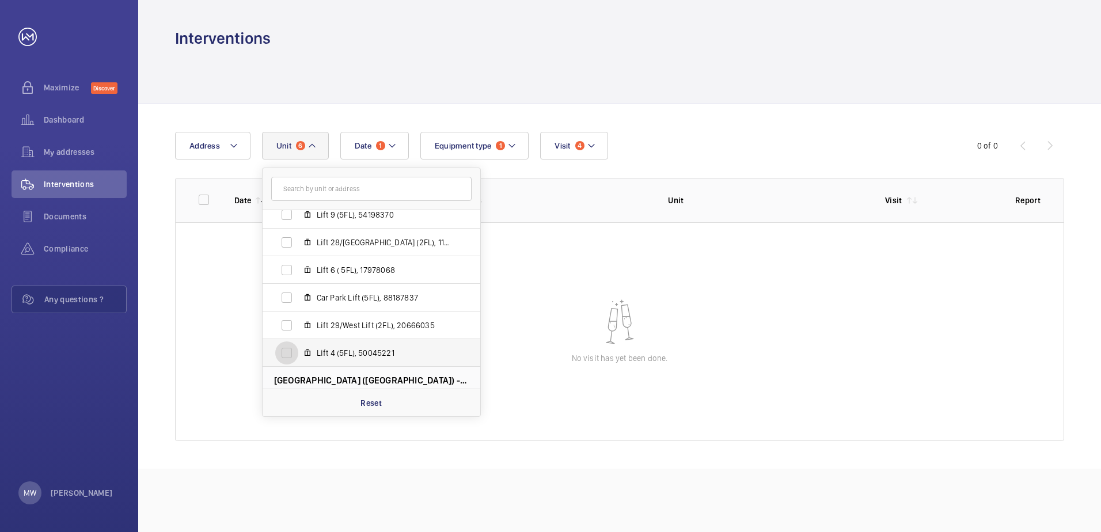
click at [285, 351] on input "Lift 4 (5FL), 50045221" at bounding box center [286, 353] width 23 height 23
checkbox input "true"
click at [286, 327] on input "Lift 29/West Lift (2FL), 20666035" at bounding box center [286, 325] width 23 height 23
checkbox input "true"
click at [289, 298] on input "Car Park Lift (5FL), 88187837" at bounding box center [286, 297] width 23 height 23
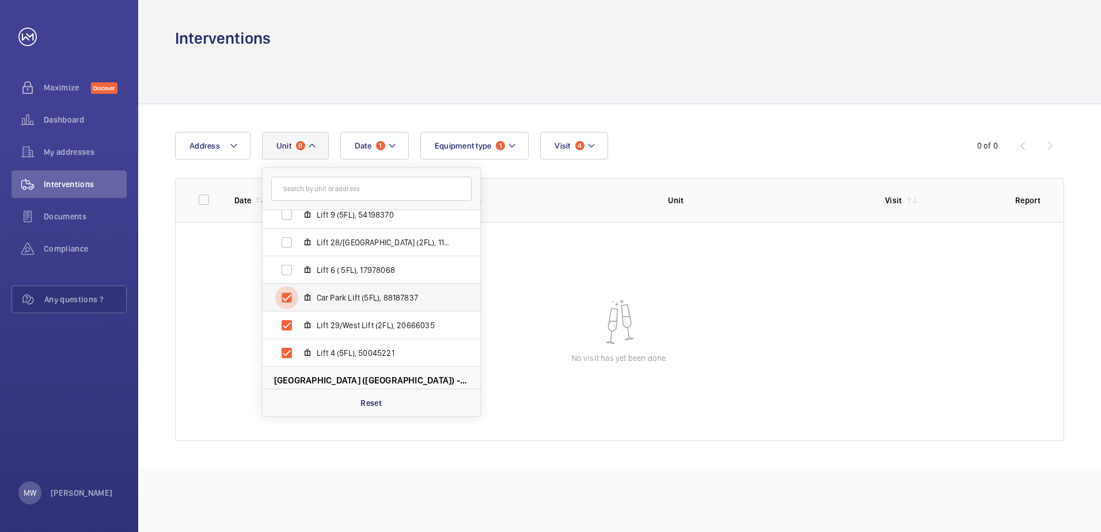
checkbox input "true"
click at [292, 269] on input "Lift 6 ( 5FL), 17978068" at bounding box center [286, 270] width 23 height 23
checkbox input "true"
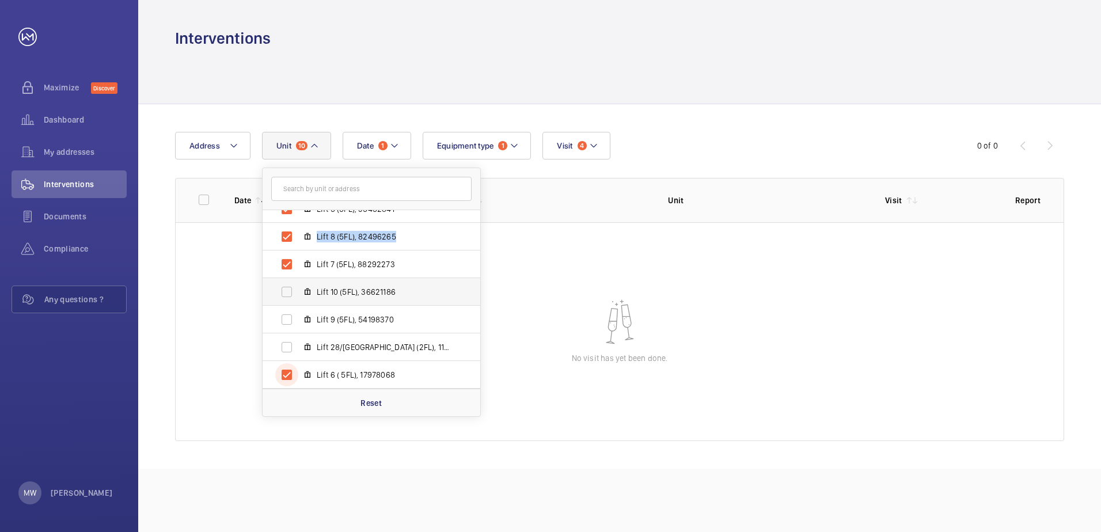
scroll to position [115, 0]
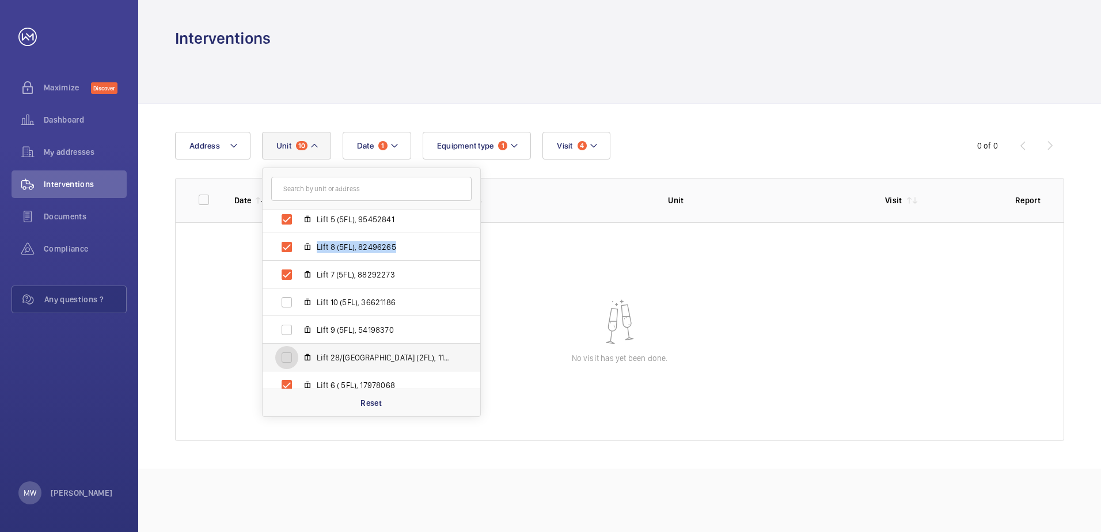
drag, startPoint x: 288, startPoint y: 362, endPoint x: 289, endPoint y: 355, distance: 6.9
click at [289, 360] on input "Lift 28/[GEOGRAPHIC_DATA] (2FL), 11143987" at bounding box center [286, 357] width 23 height 23
checkbox input "true"
click at [290, 333] on input "Lift 9 (5FL), 54198370" at bounding box center [286, 330] width 23 height 23
checkbox input "true"
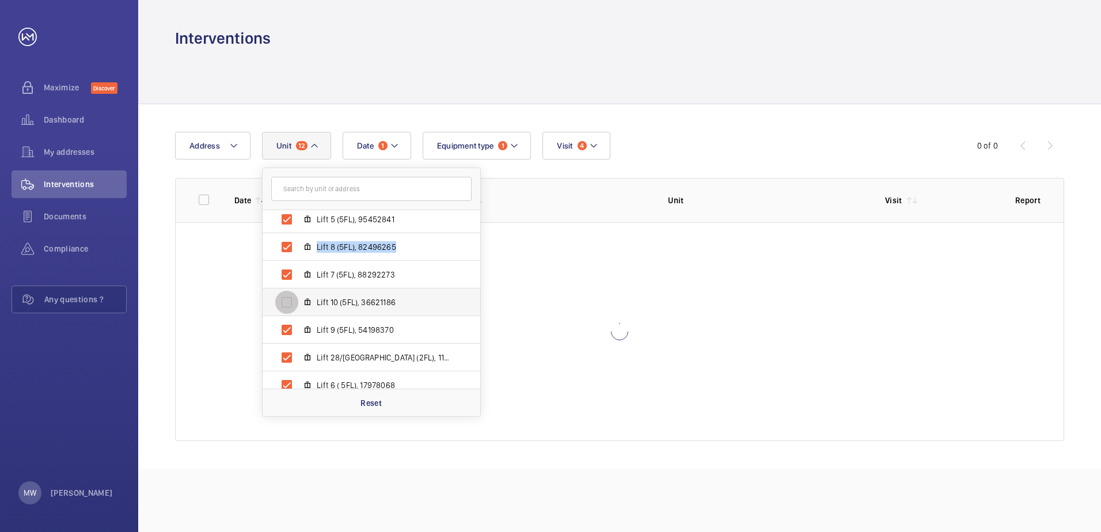
click at [286, 307] on input "Lift 10 (5FL), 36621186" at bounding box center [286, 302] width 23 height 23
checkbox input "true"
click at [576, 261] on wm-front-table-empty-state "No visit has yet been done." at bounding box center [620, 331] width 888 height 219
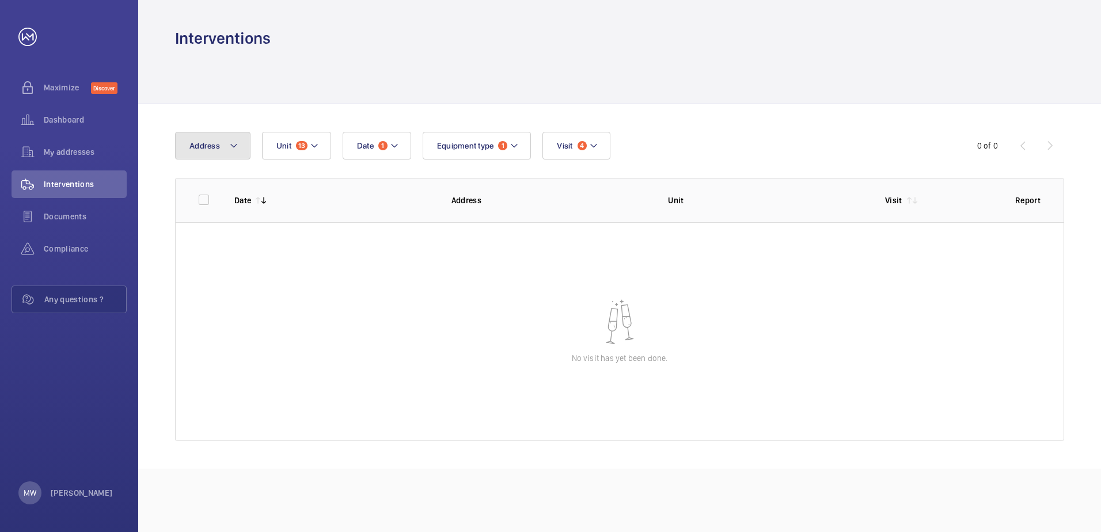
click at [238, 140] on button "Address" at bounding box center [212, 146] width 75 height 28
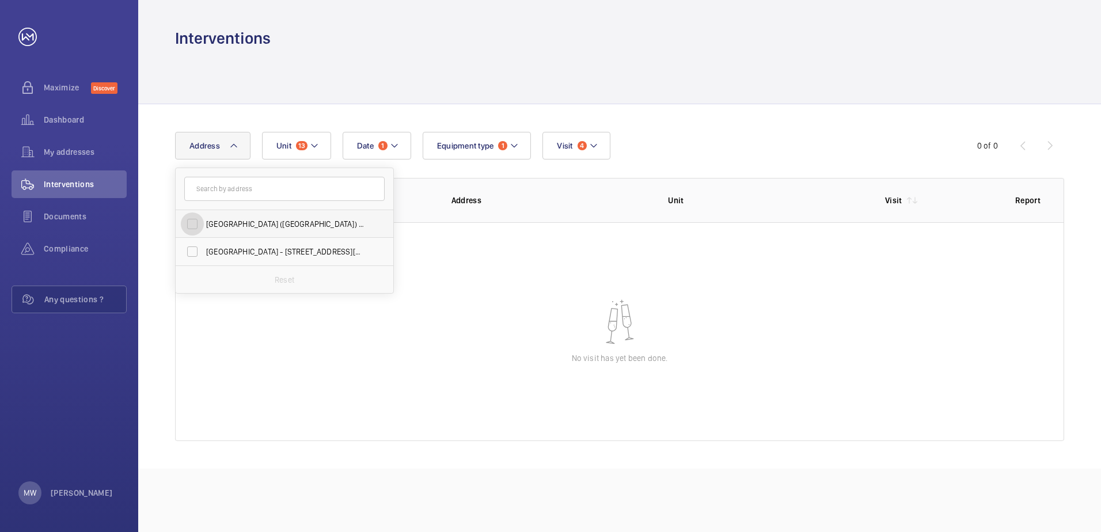
click at [194, 219] on input "[GEOGRAPHIC_DATA] ([GEOGRAPHIC_DATA]) - [STREET_ADDRESS]" at bounding box center [192, 224] width 23 height 23
checkbox input "true"
click at [419, 302] on wm-front-table-empty-state "No visit has yet been done." at bounding box center [620, 331] width 888 height 219
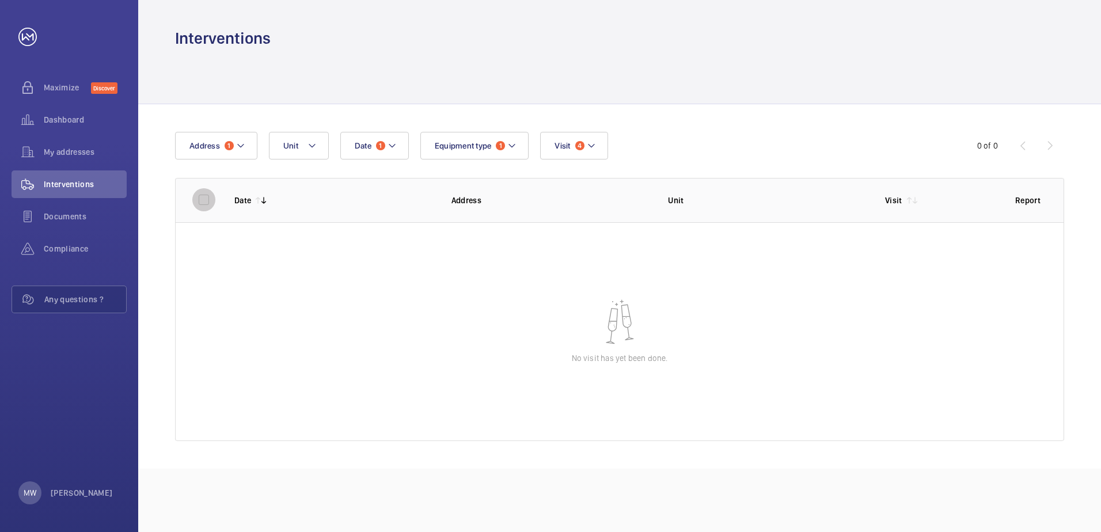
drag, startPoint x: 202, startPoint y: 195, endPoint x: 217, endPoint y: 194, distance: 15.0
click at [203, 195] on input "checkbox" at bounding box center [203, 199] width 23 height 23
checkbox input "true"
click at [329, 206] on th "Date" at bounding box center [324, 200] width 217 height 44
click at [390, 145] on mat-icon at bounding box center [392, 146] width 9 height 14
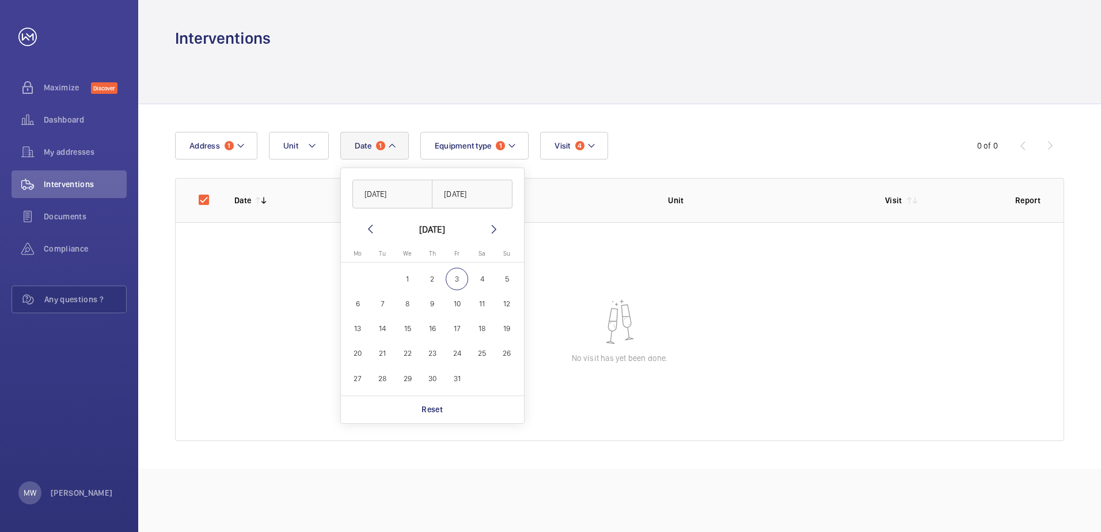
click at [397, 153] on button "Date 1" at bounding box center [374, 146] width 69 height 28
click at [396, 146] on mat-icon at bounding box center [392, 146] width 9 height 14
click at [366, 225] on mat-icon at bounding box center [370, 229] width 14 height 14
click at [365, 225] on mat-icon at bounding box center [370, 229] width 14 height 14
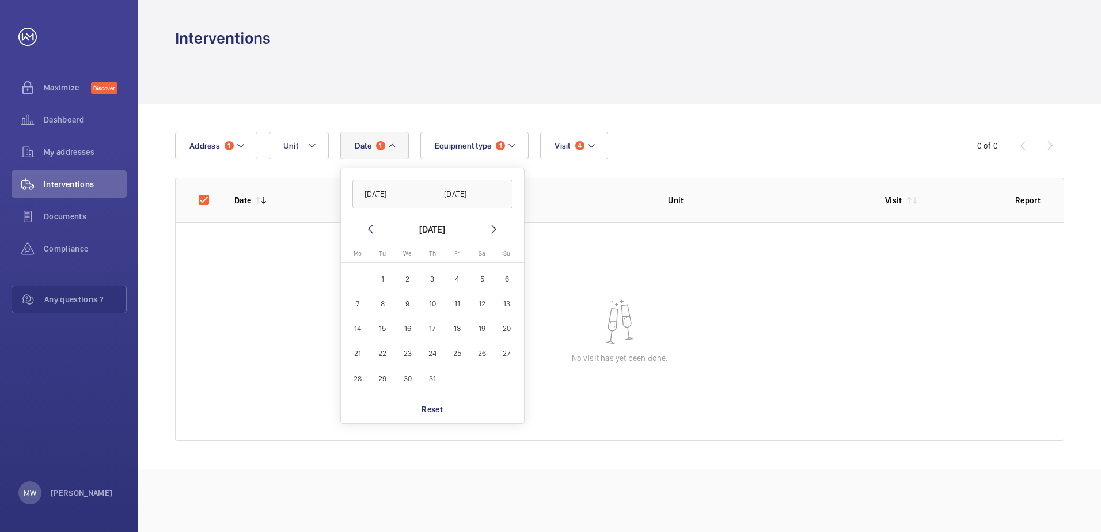
click at [380, 274] on span "1" at bounding box center [382, 279] width 22 height 22
type input "[DATE]"
click at [433, 380] on span "31" at bounding box center [432, 378] width 22 height 22
type input "[DATE]"
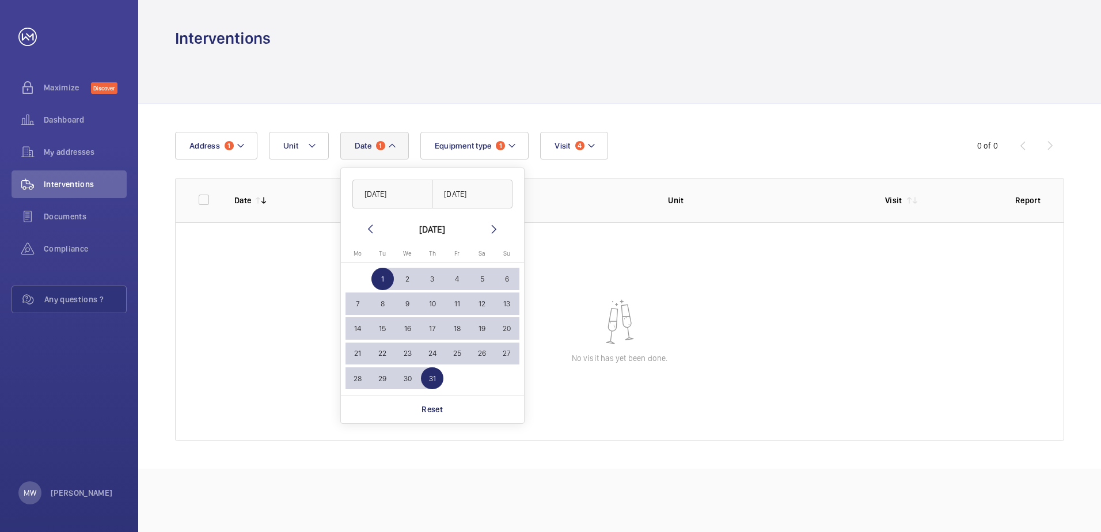
click at [598, 276] on wm-front-table-empty-state "No visit has yet been done." at bounding box center [620, 331] width 888 height 219
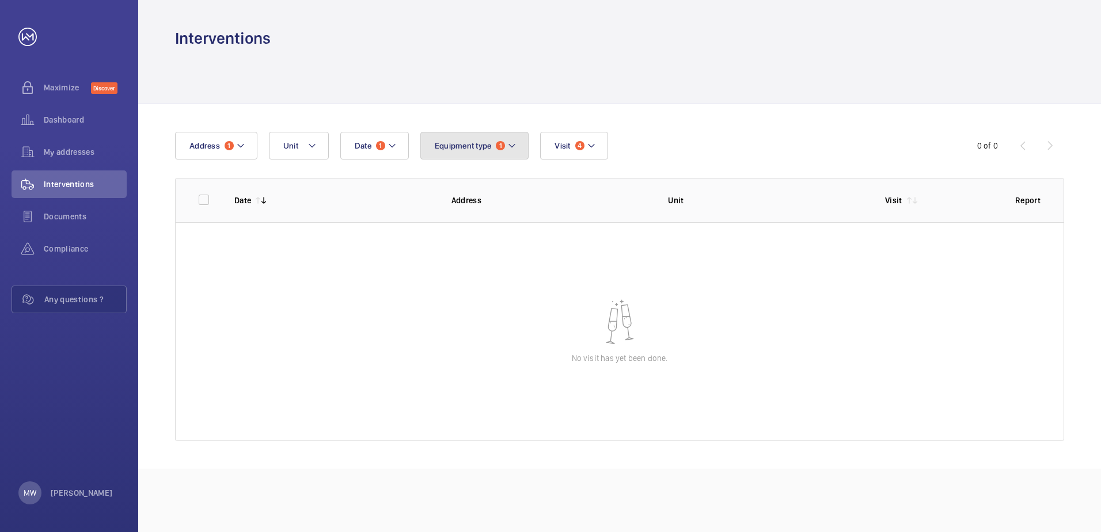
click at [516, 153] on button "Equipment type 1" at bounding box center [474, 146] width 109 height 28
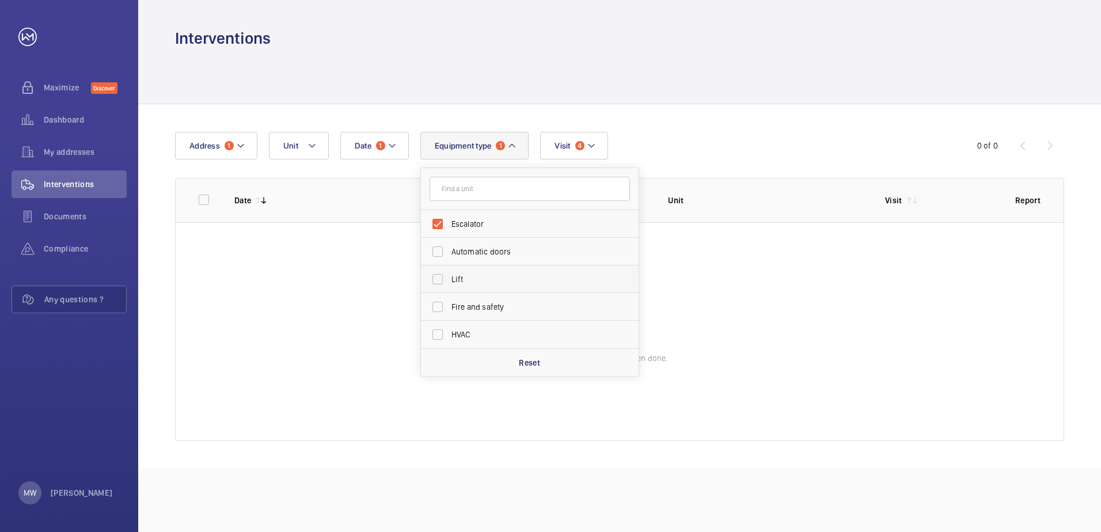
click at [484, 270] on label "Lift" at bounding box center [521, 280] width 200 height 28
click at [449, 270] on input "Lift" at bounding box center [437, 279] width 23 height 23
checkbox input "true"
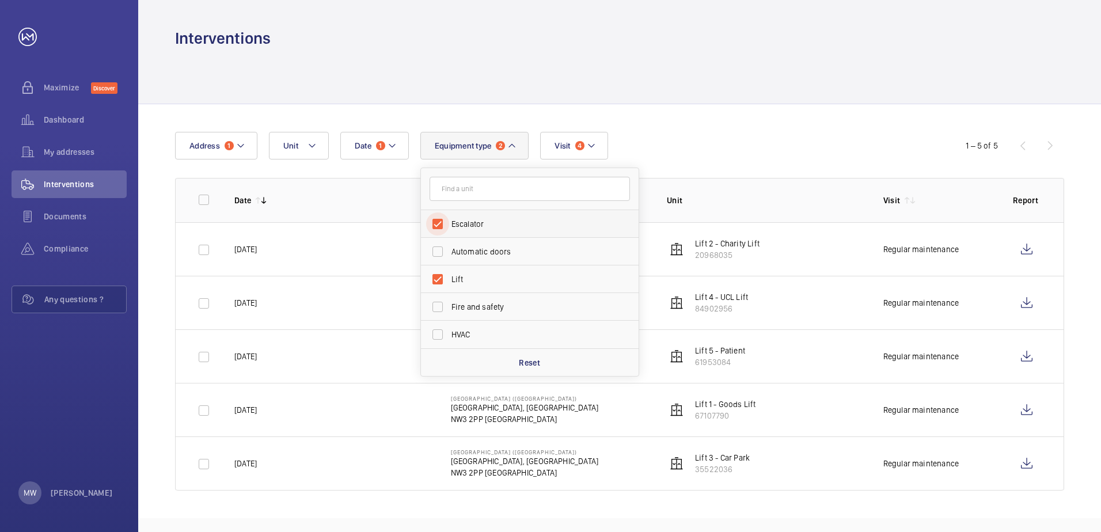
click at [440, 222] on input "Escalator" at bounding box center [437, 224] width 23 height 23
checkbox input "false"
drag, startPoint x: 915, startPoint y: 91, endPoint x: 849, endPoint y: 80, distance: 66.6
click at [909, 91] on div at bounding box center [619, 76] width 889 height 55
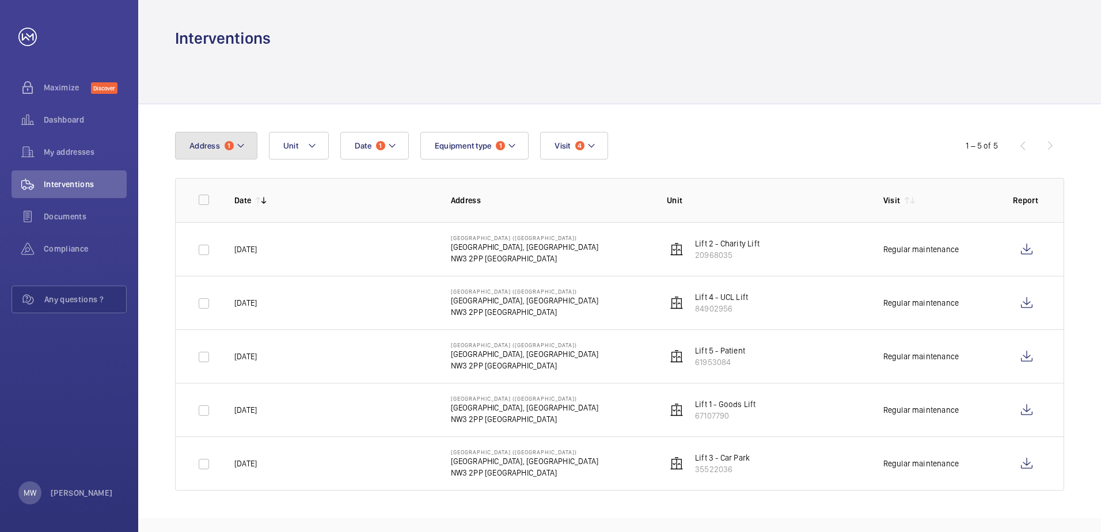
drag, startPoint x: 256, startPoint y: 145, endPoint x: 250, endPoint y: 145, distance: 6.4
click at [256, 145] on button "Address 1" at bounding box center [216, 146] width 82 height 28
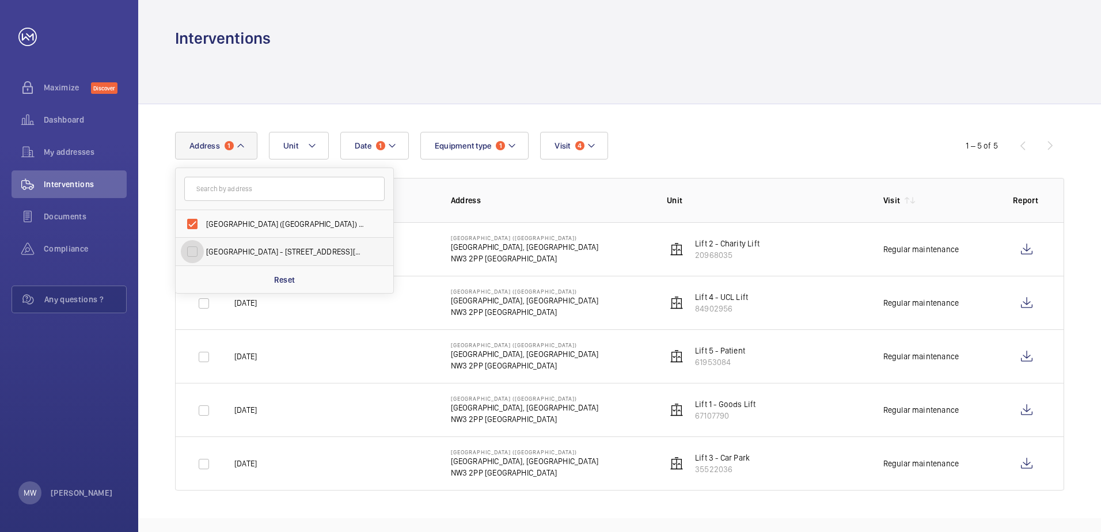
drag, startPoint x: 199, startPoint y: 253, endPoint x: 200, endPoint y: 248, distance: 6.0
click at [199, 252] on input "[GEOGRAPHIC_DATA] - [STREET_ADDRESS][PERSON_NAME]" at bounding box center [192, 251] width 23 height 23
checkbox input "true"
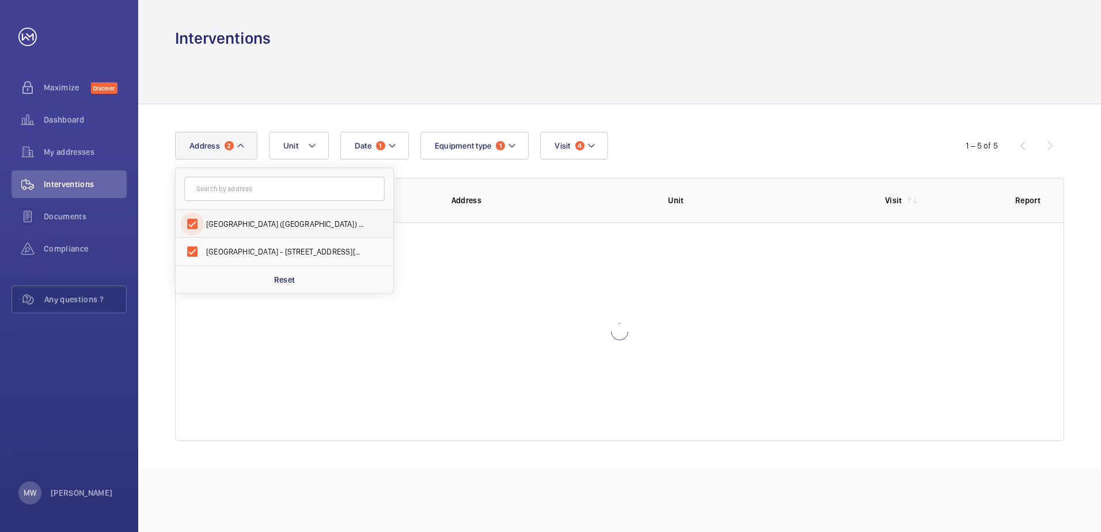
click at [195, 221] on input "[GEOGRAPHIC_DATA] ([GEOGRAPHIC_DATA]) - [STREET_ADDRESS]" at bounding box center [192, 224] width 23 height 23
checkbox input "false"
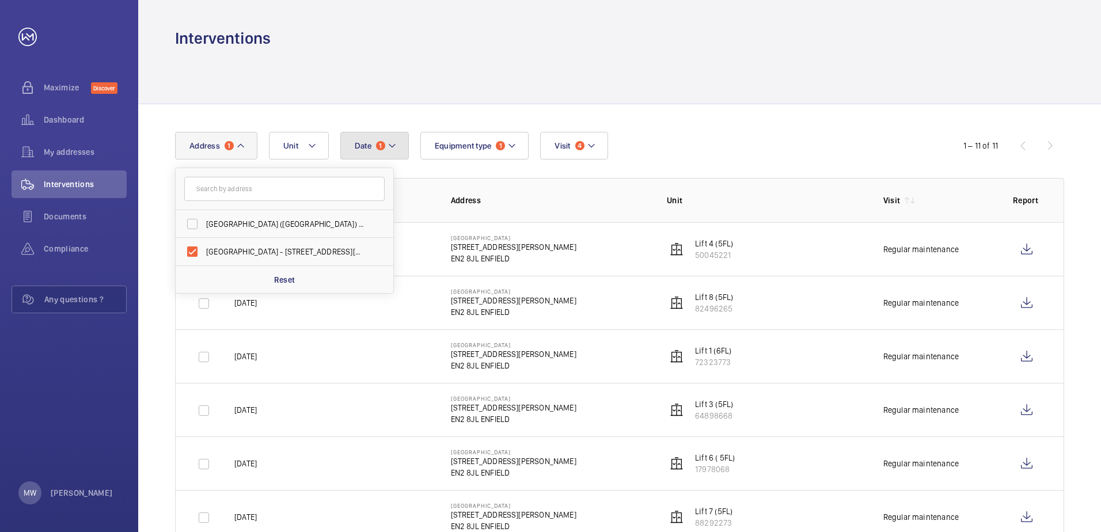
click at [388, 146] on mat-icon at bounding box center [392, 146] width 9 height 14
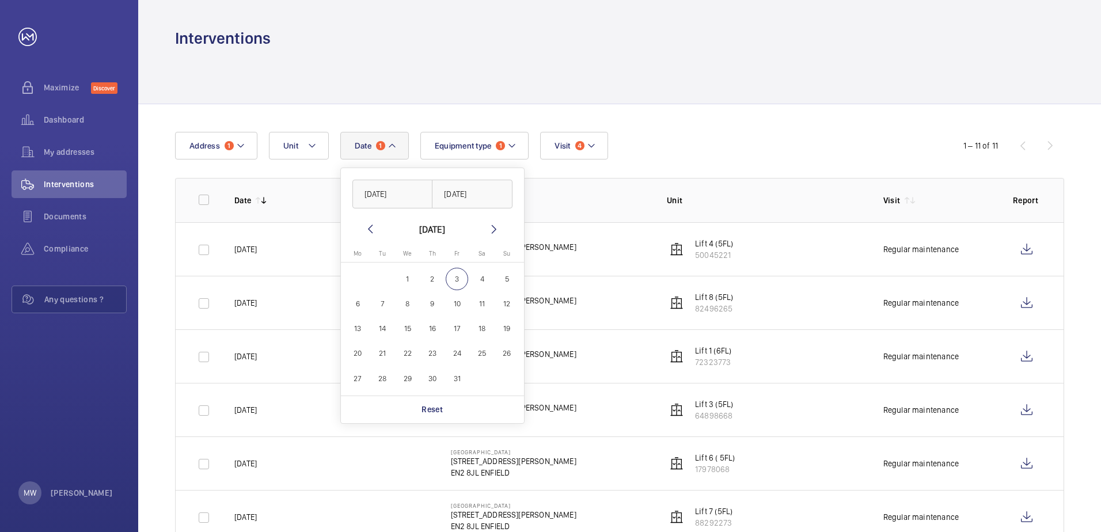
click at [373, 229] on mat-icon at bounding box center [370, 229] width 14 height 14
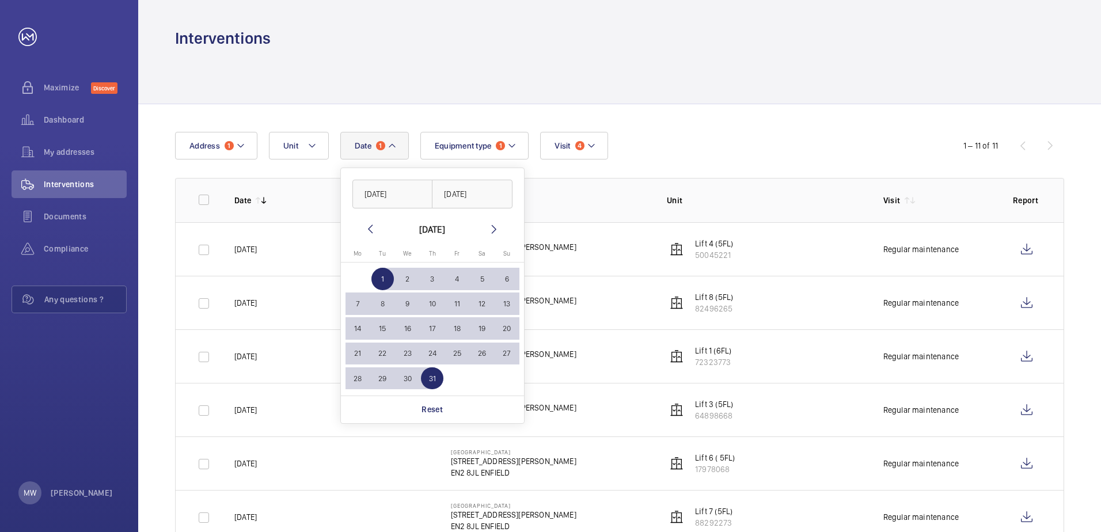
click at [373, 229] on mat-icon at bounding box center [370, 229] width 14 height 14
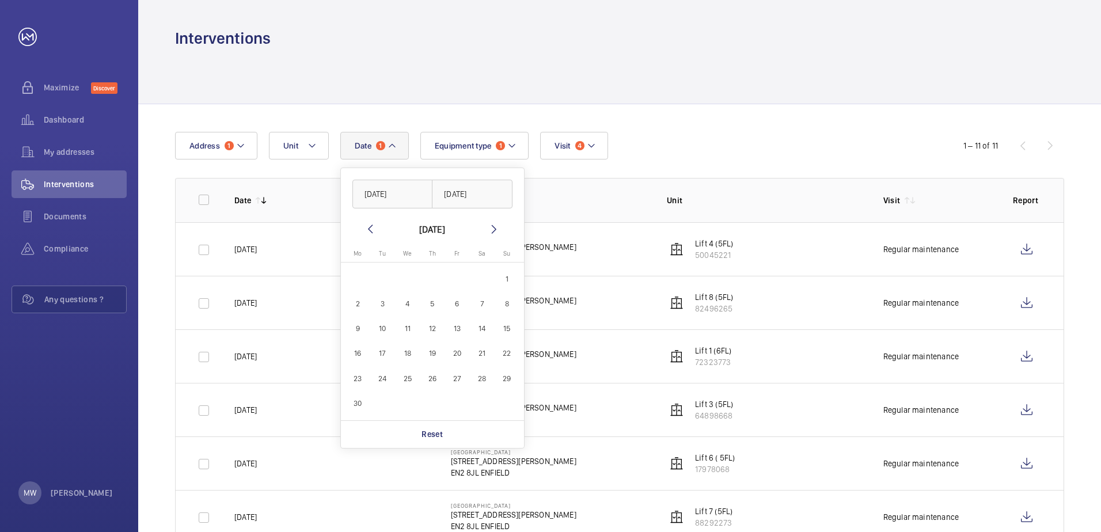
click at [373, 229] on mat-icon at bounding box center [370, 229] width 14 height 14
click at [483, 281] on span "1" at bounding box center [482, 279] width 22 height 22
type input "[DATE]"
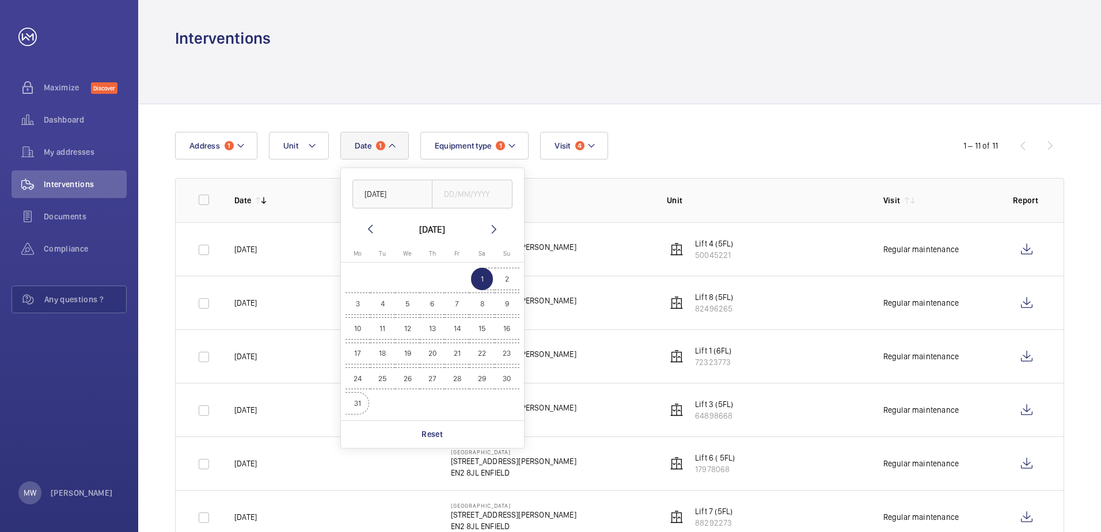
click at [357, 401] on span "31" at bounding box center [358, 403] width 22 height 22
type input "[DATE]"
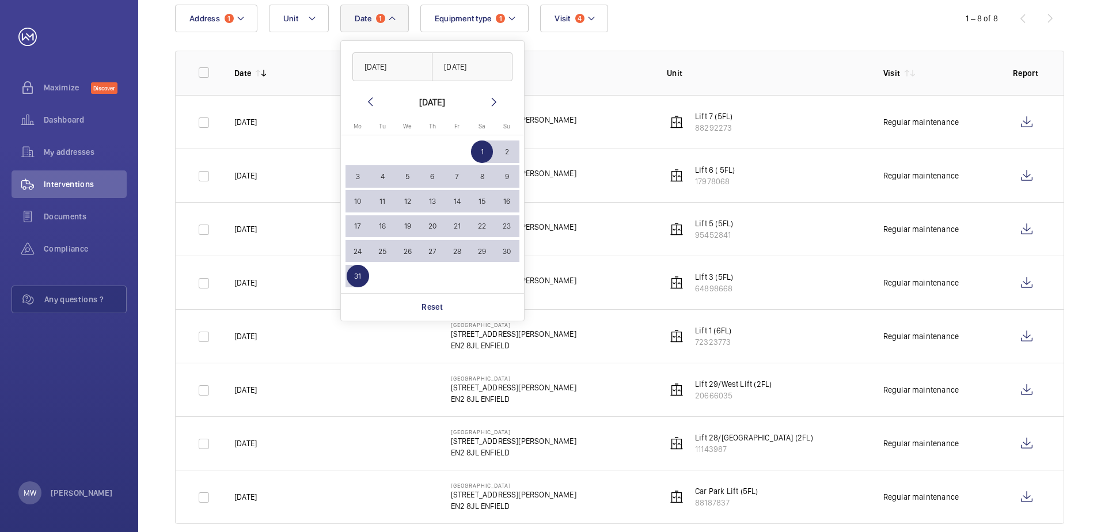
scroll to position [147, 0]
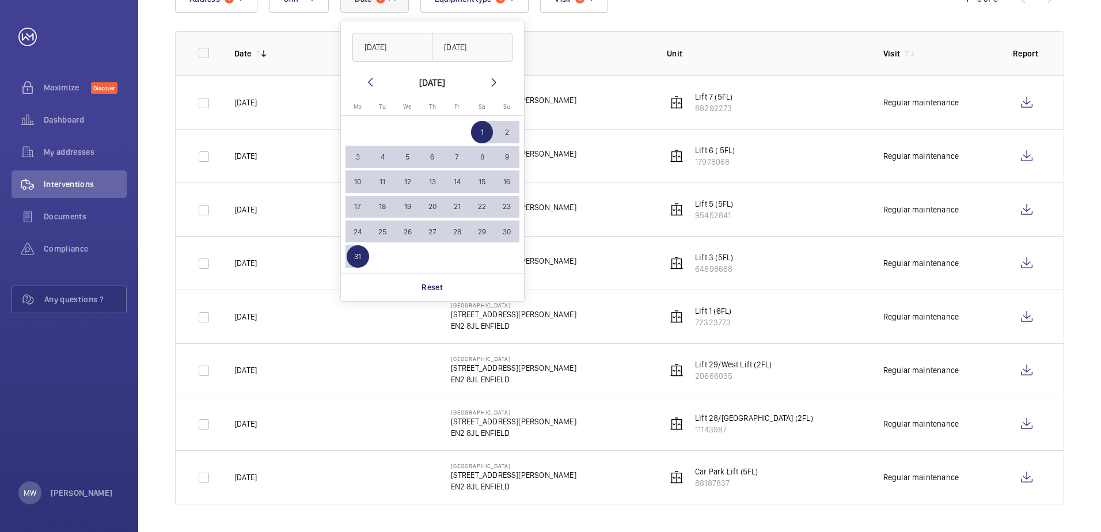
click at [497, 84] on mat-icon at bounding box center [494, 82] width 14 height 14
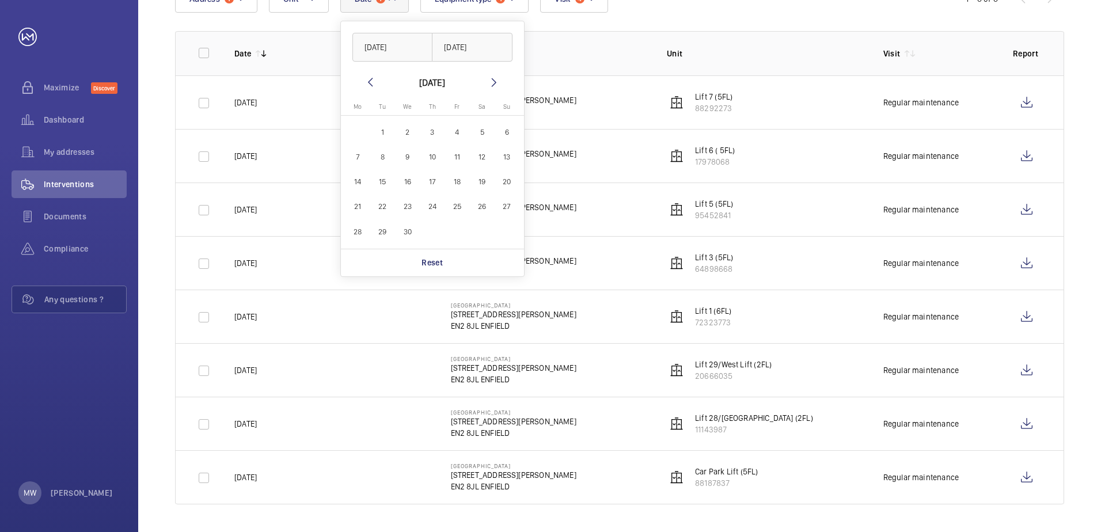
click at [385, 135] on span "1" at bounding box center [382, 132] width 22 height 22
type input "[DATE]"
click at [411, 232] on span "30" at bounding box center [407, 232] width 22 height 22
type input "[DATE]"
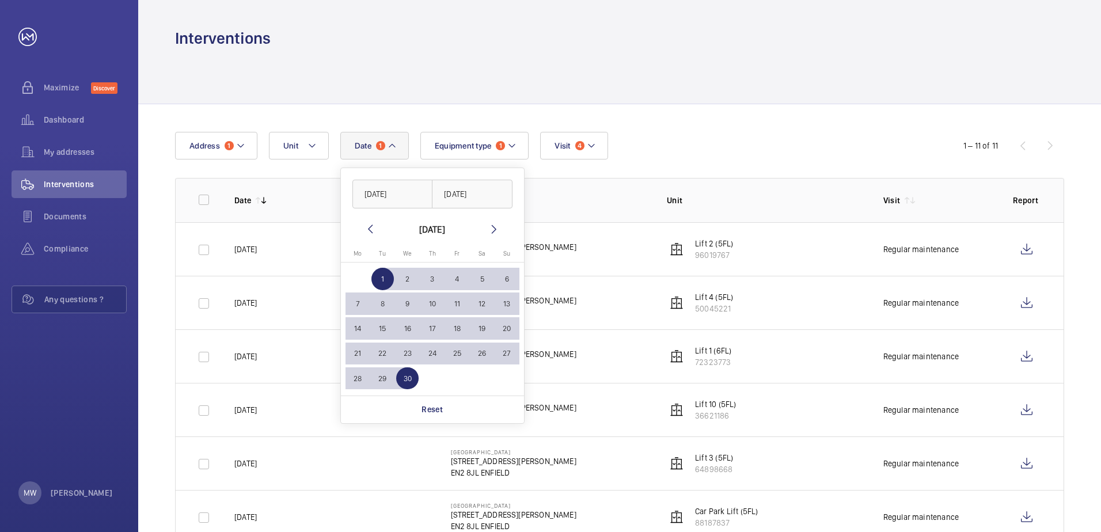
click at [368, 226] on mat-icon at bounding box center [370, 229] width 14 height 14
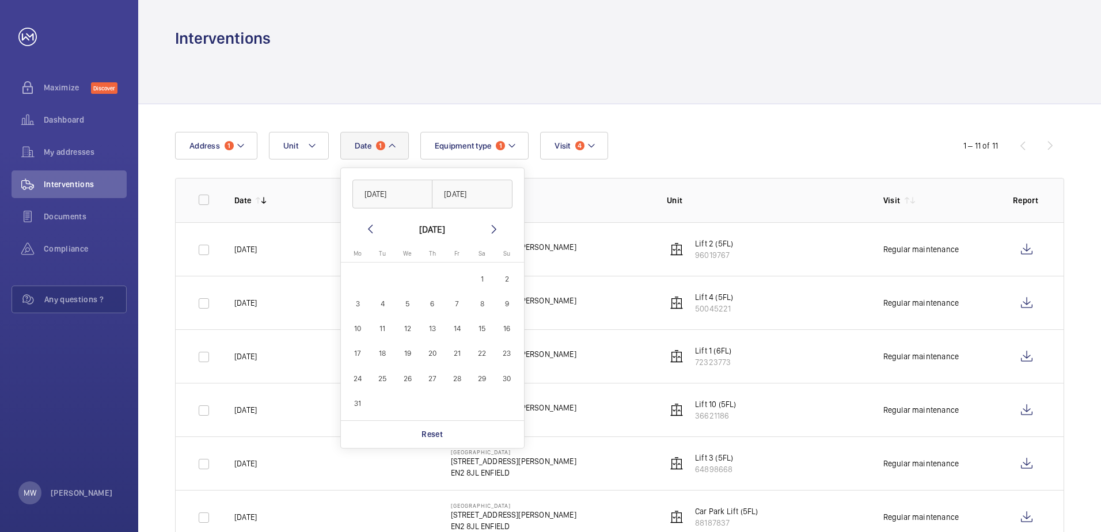
click at [373, 234] on mat-icon at bounding box center [370, 229] width 14 height 14
click at [480, 280] on span "1" at bounding box center [482, 279] width 22 height 22
type input "[DATE]"
click at [494, 233] on mat-icon at bounding box center [494, 229] width 14 height 14
click at [357, 403] on span "31" at bounding box center [358, 403] width 22 height 22
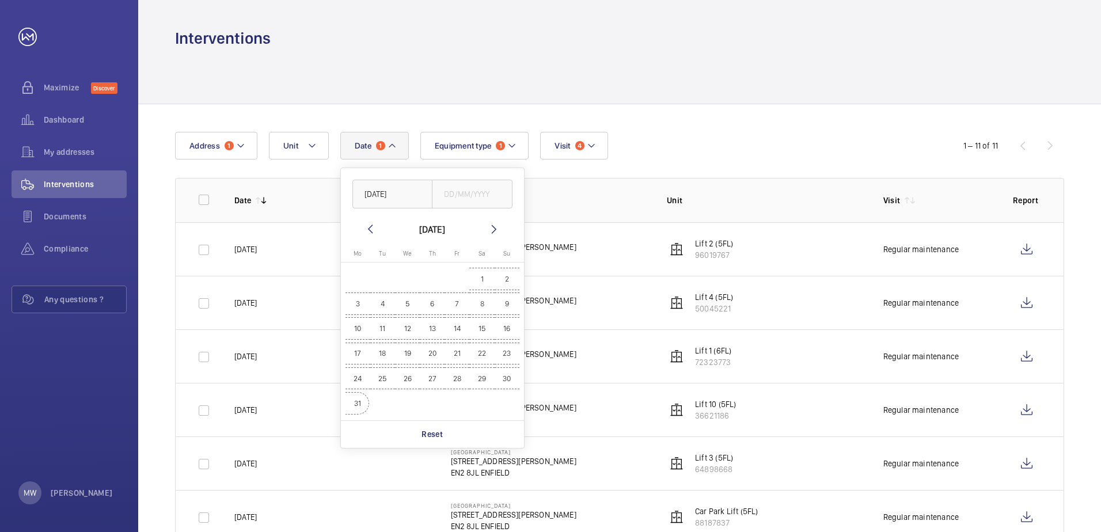
type input "[DATE]"
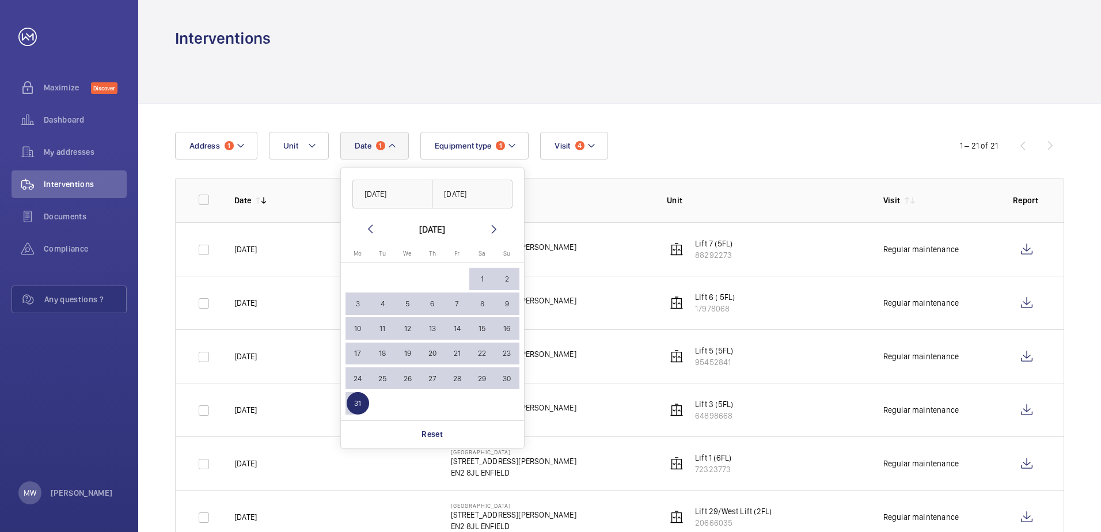
click at [645, 249] on td "[GEOGRAPHIC_DATA] [STREET_ADDRESS][PERSON_NAME]" at bounding box center [541, 249] width 217 height 54
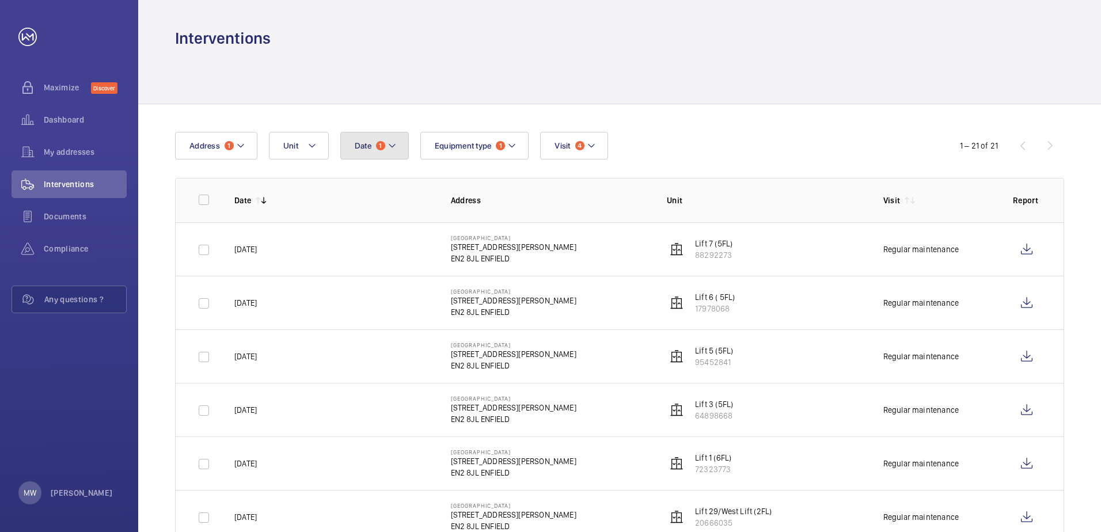
click at [401, 149] on button "Date 1" at bounding box center [374, 146] width 69 height 28
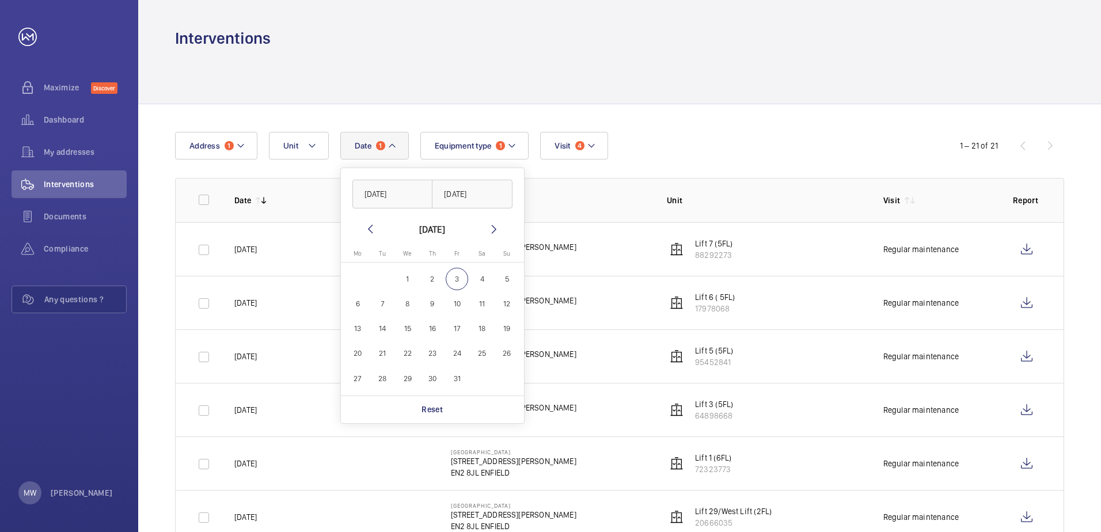
click at [367, 225] on mat-icon at bounding box center [370, 229] width 14 height 14
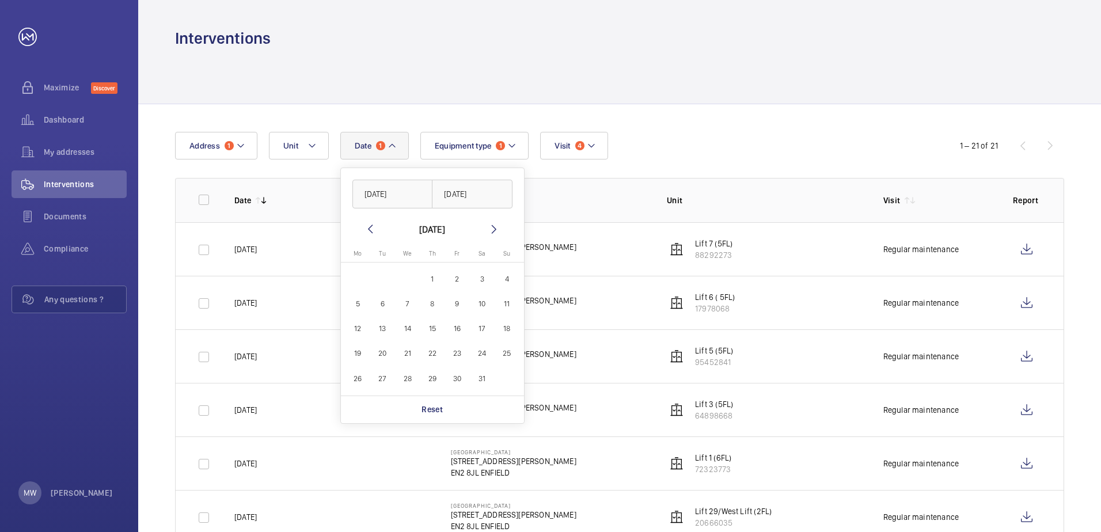
click at [367, 225] on mat-icon at bounding box center [370, 229] width 14 height 14
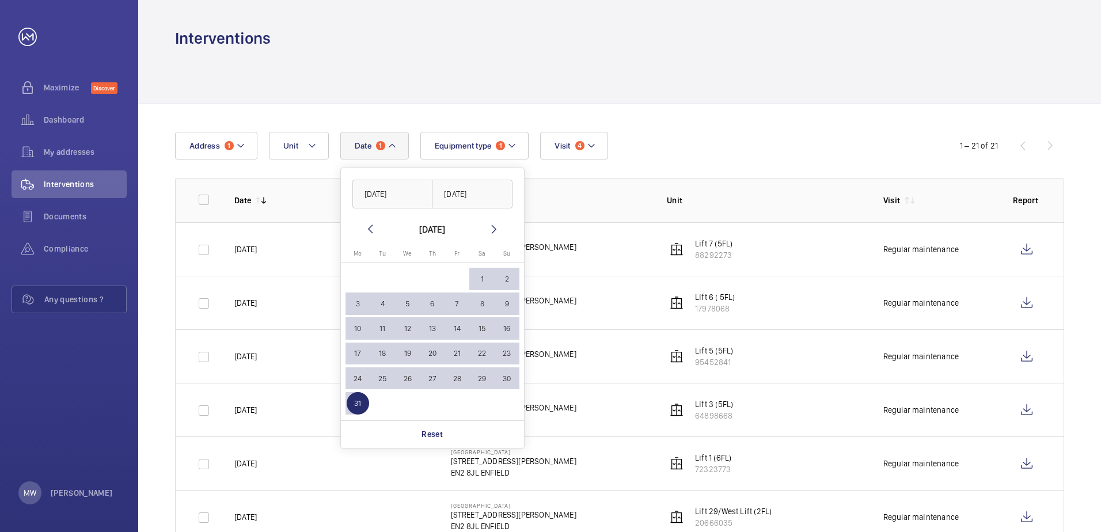
click at [495, 236] on mat-calendar "[DATE] [DATE] Mo [DATE] Tu [DATE] We [DATE] Th [DATE] Fr [DATE] Sa [DATE] [DATE…" at bounding box center [432, 321] width 183 height 198
click at [494, 228] on mat-icon at bounding box center [494, 229] width 14 height 14
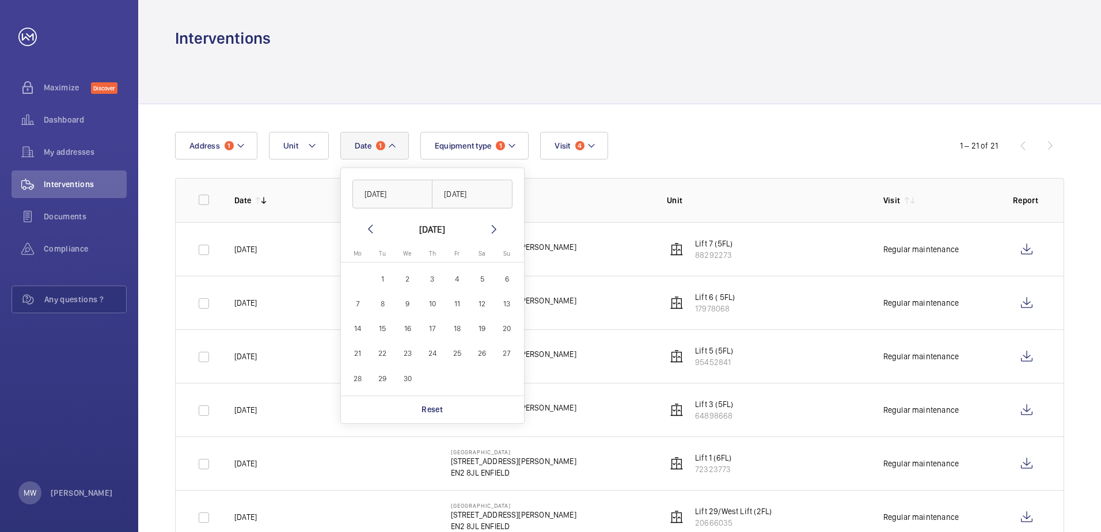
click at [381, 274] on span "1" at bounding box center [382, 279] width 22 height 22
type input "[DATE]"
click at [406, 381] on span "30" at bounding box center [407, 378] width 22 height 22
type input "[DATE]"
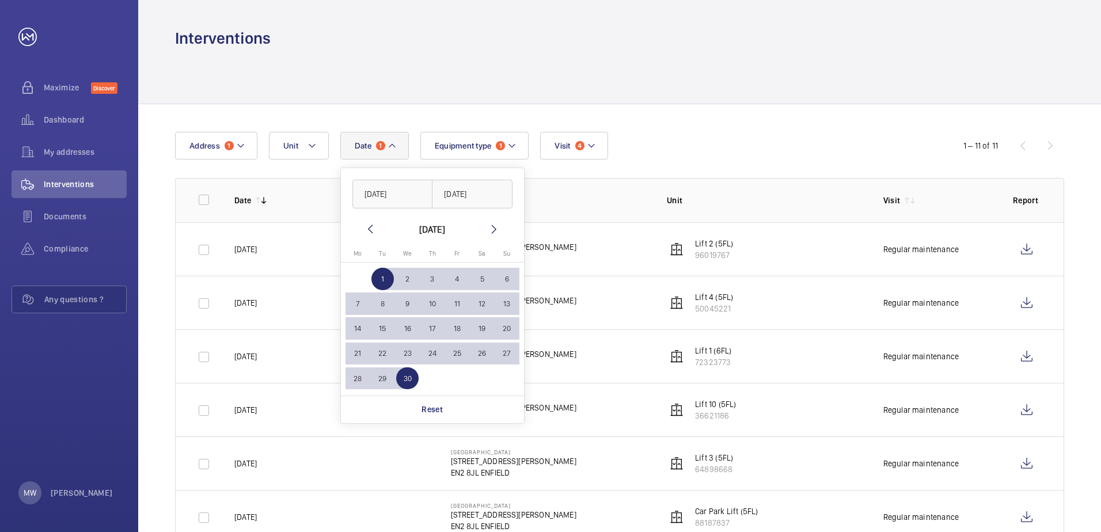
click at [253, 255] on p "[DATE]" at bounding box center [245, 250] width 22 height 12
